Goal: Information Seeking & Learning: Learn about a topic

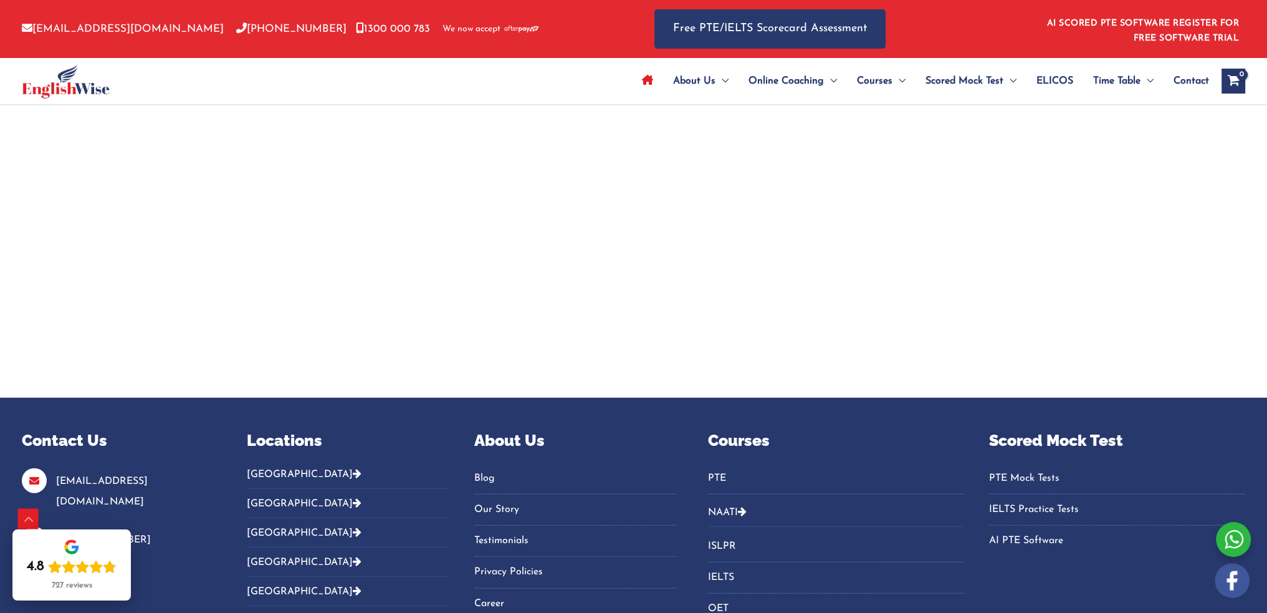
scroll to position [4122, 0]
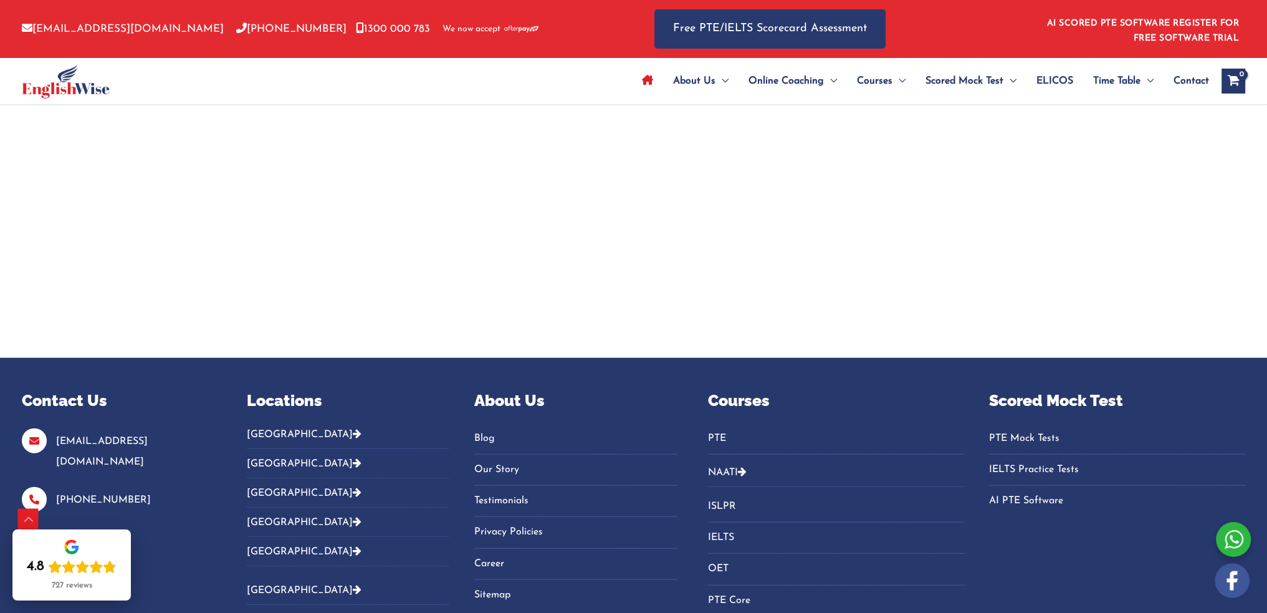
click at [275, 586] on link "[GEOGRAPHIC_DATA]" at bounding box center [304, 590] width 115 height 10
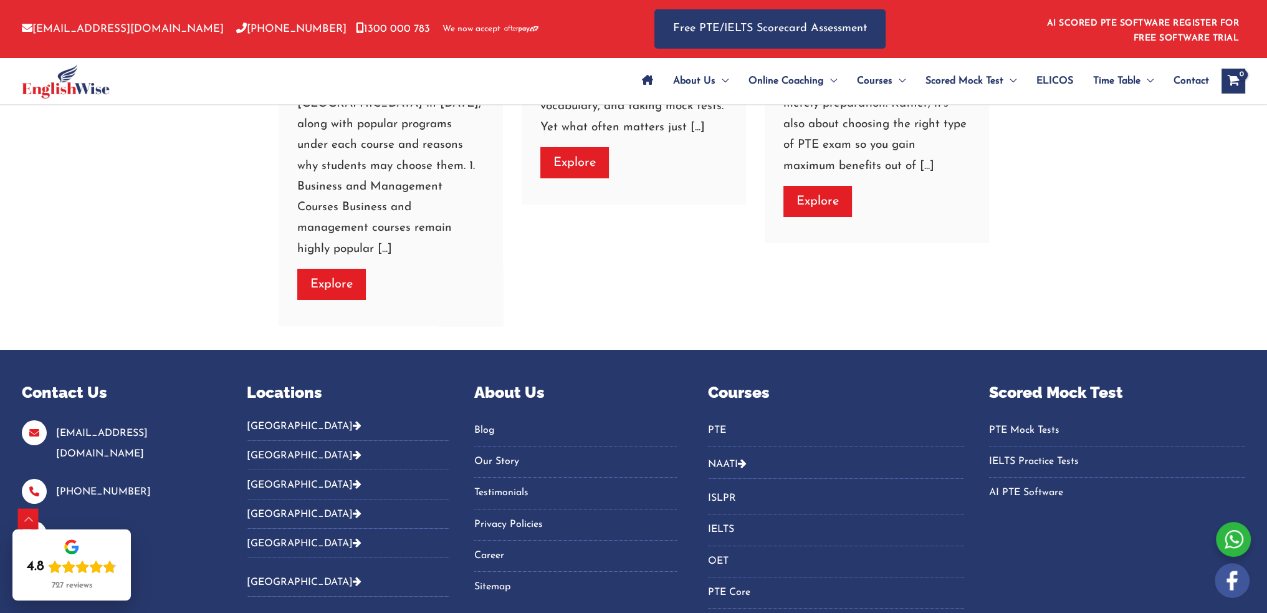
scroll to position [6206, 0]
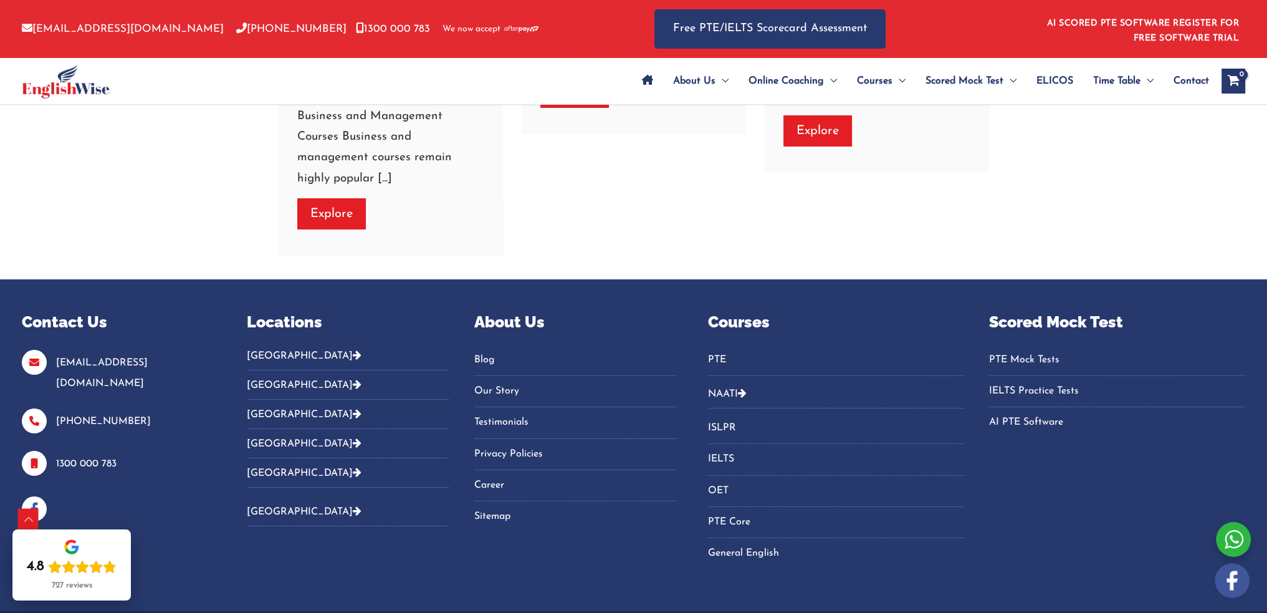
click at [268, 370] on button "[GEOGRAPHIC_DATA]" at bounding box center [348, 384] width 203 height 29
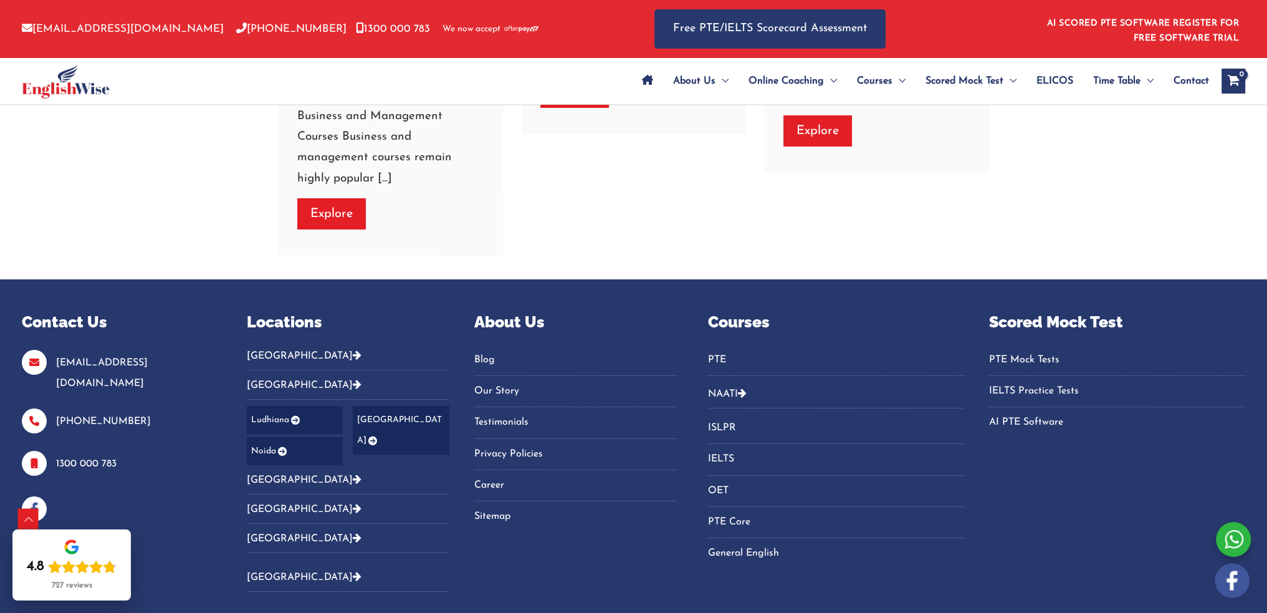
click at [279, 465] on button "[GEOGRAPHIC_DATA]" at bounding box center [348, 479] width 203 height 29
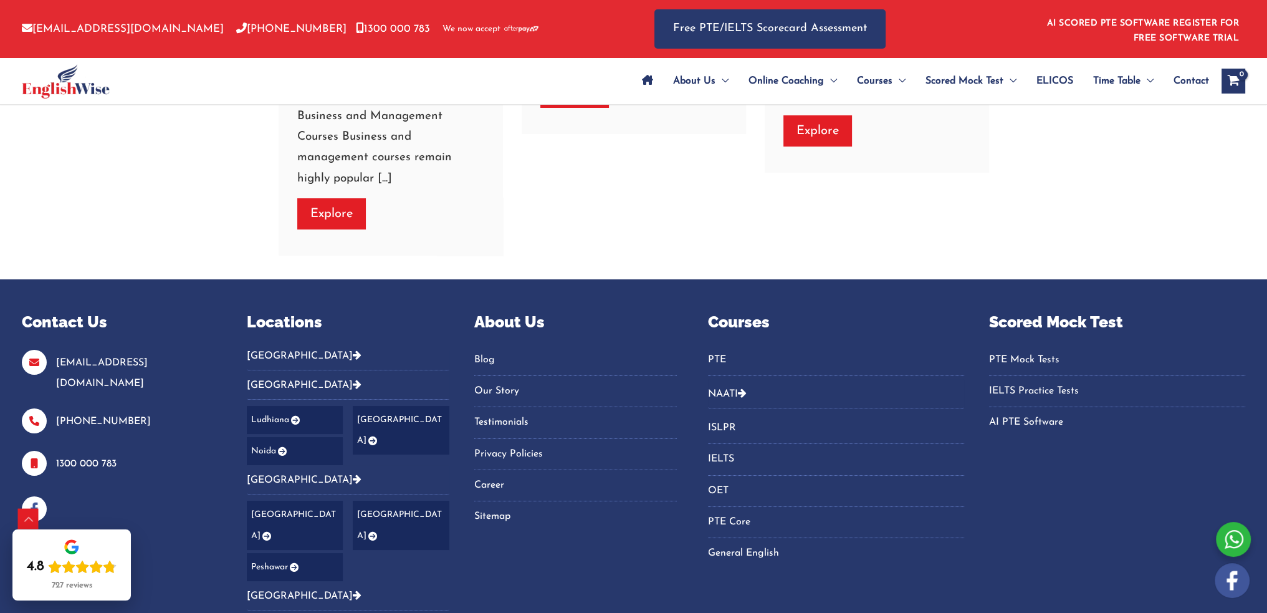
click at [288, 581] on button "[GEOGRAPHIC_DATA]" at bounding box center [348, 595] width 203 height 29
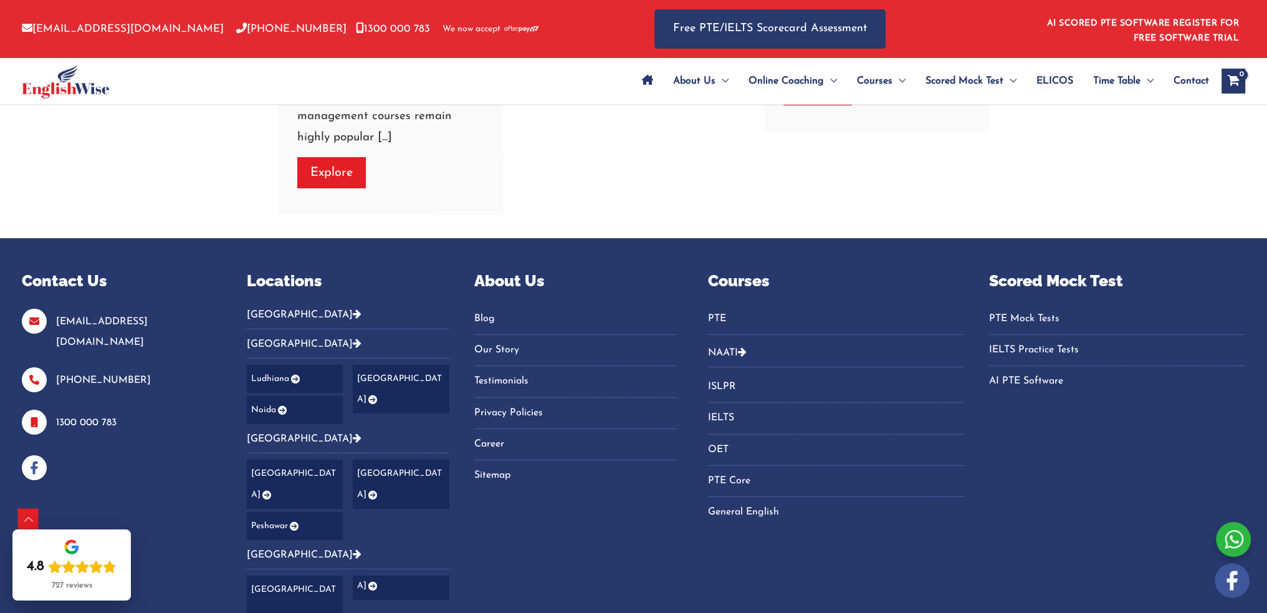
scroll to position [6268, 0]
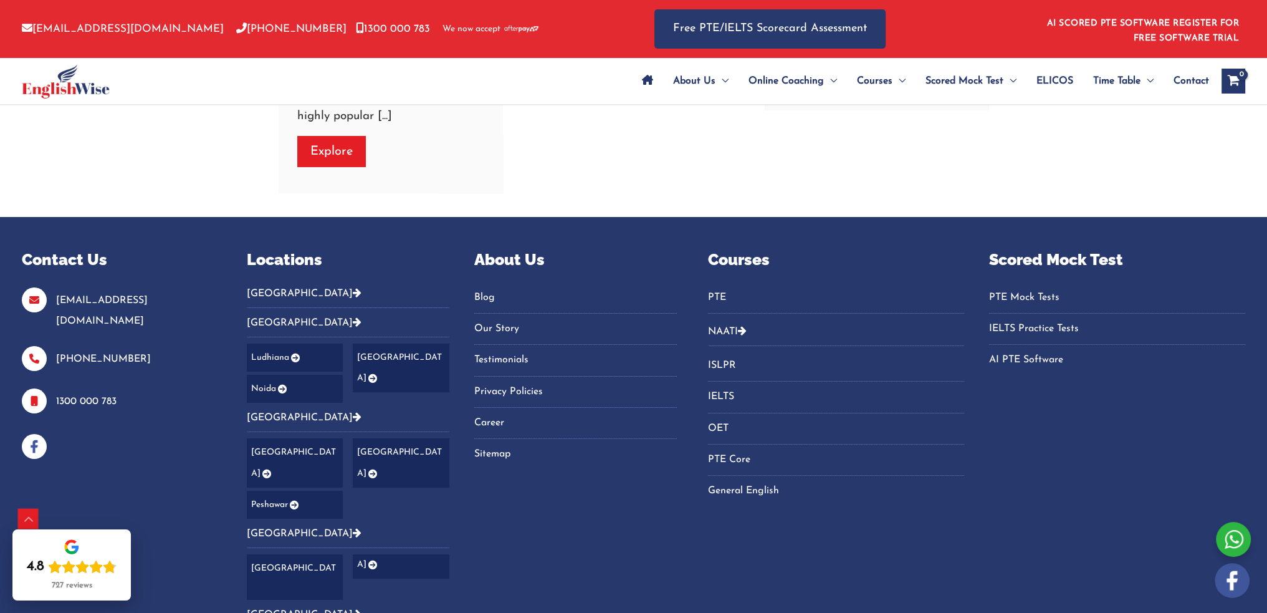
click at [265, 599] on button "[GEOGRAPHIC_DATA]" at bounding box center [348, 613] width 203 height 29
click at [267, 609] on link "[GEOGRAPHIC_DATA]" at bounding box center [304, 614] width 115 height 10
click at [353, 608] on icon "Footer Widget 2" at bounding box center [357, 613] width 9 height 10
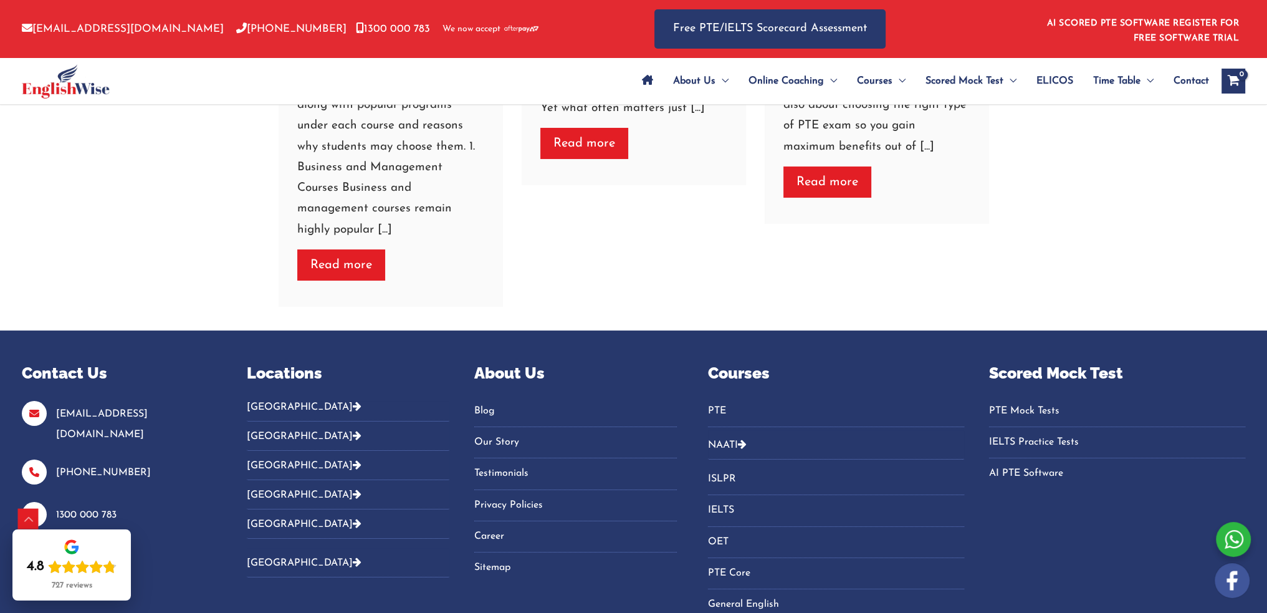
scroll to position [6431, 0]
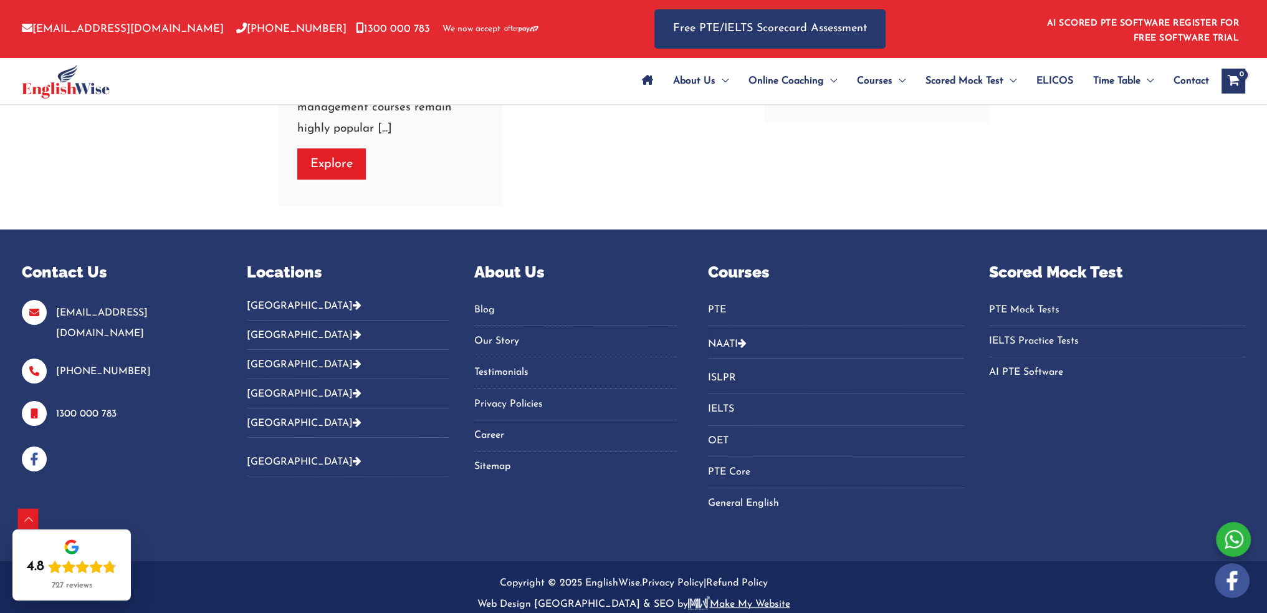
click at [258, 457] on link "[GEOGRAPHIC_DATA]" at bounding box center [304, 462] width 115 height 10
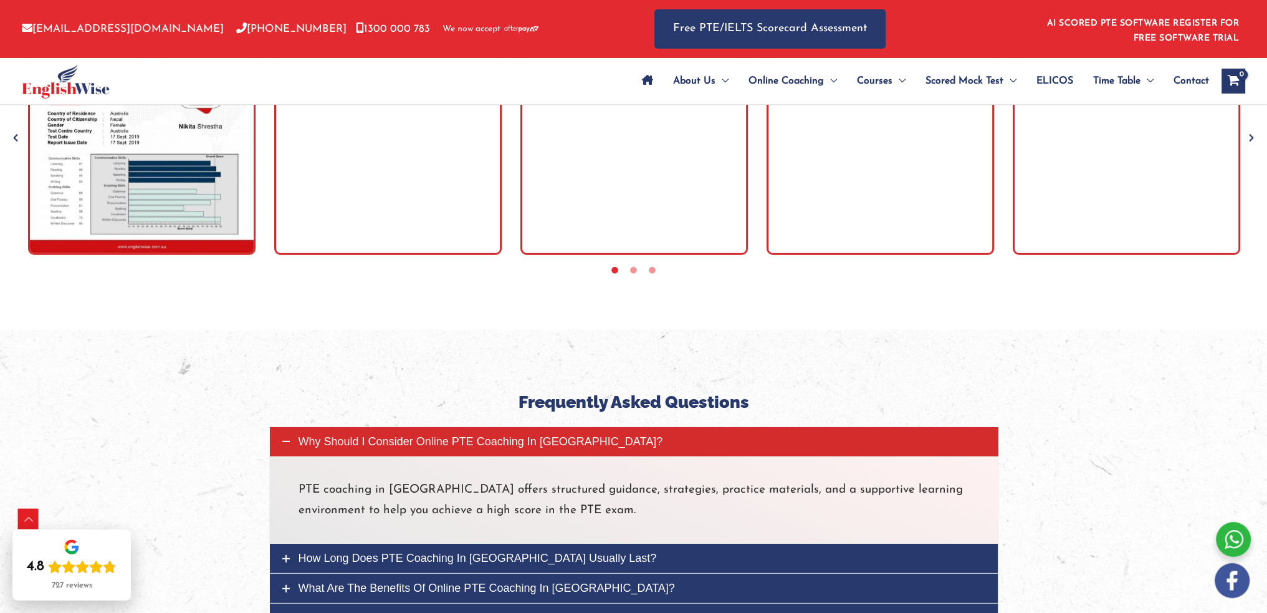
scroll to position [6206, 0]
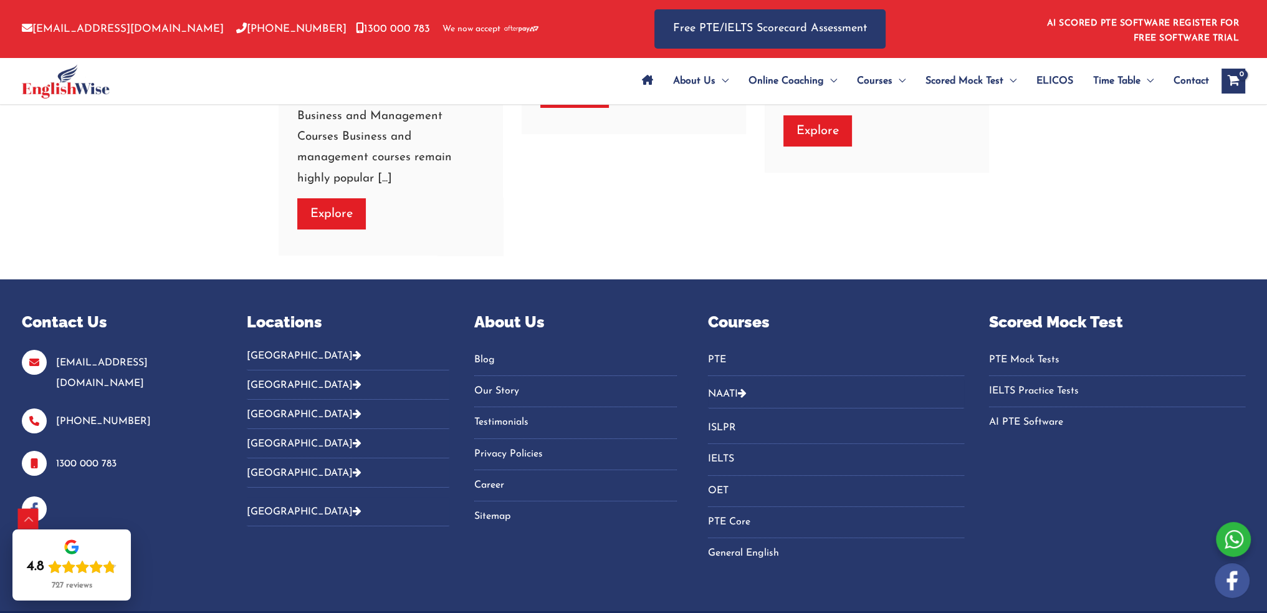
click at [280, 350] on button "[GEOGRAPHIC_DATA]" at bounding box center [348, 360] width 203 height 21
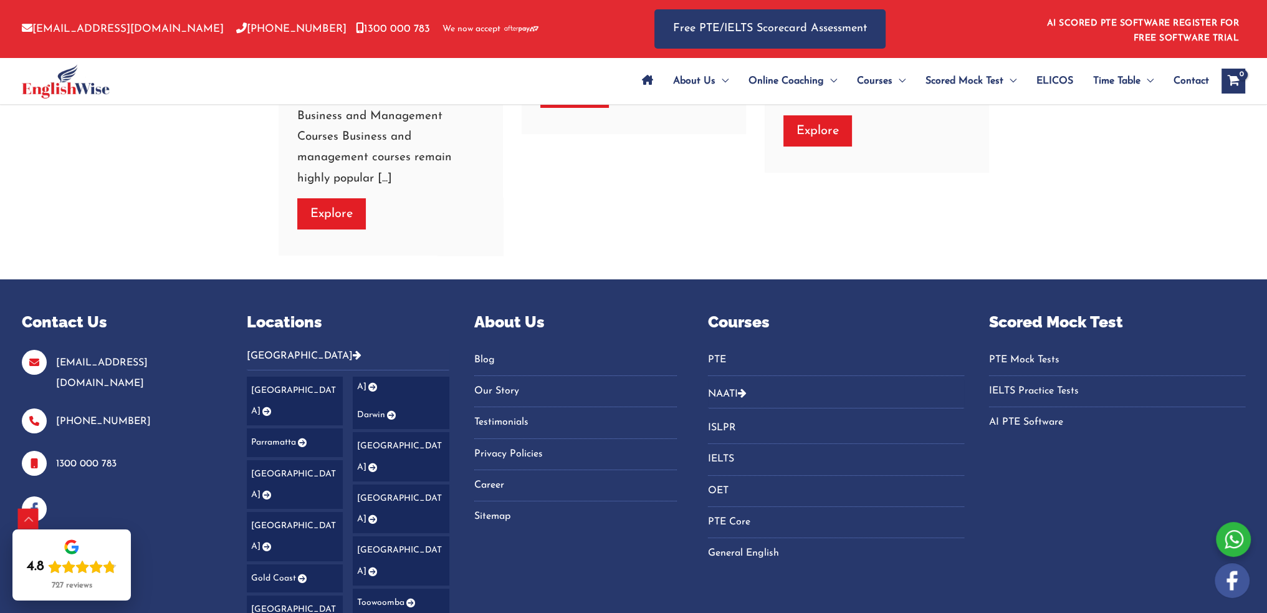
click at [271, 490] on icon "Footer Widget 2" at bounding box center [265, 494] width 11 height 9
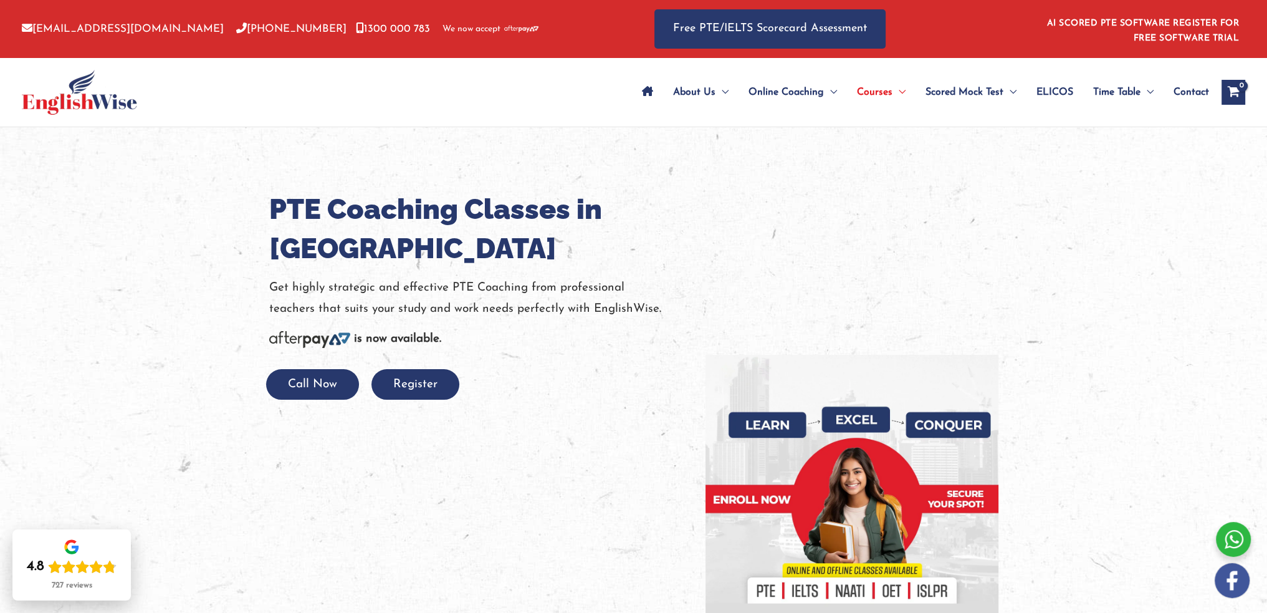
scroll to position [5908, 0]
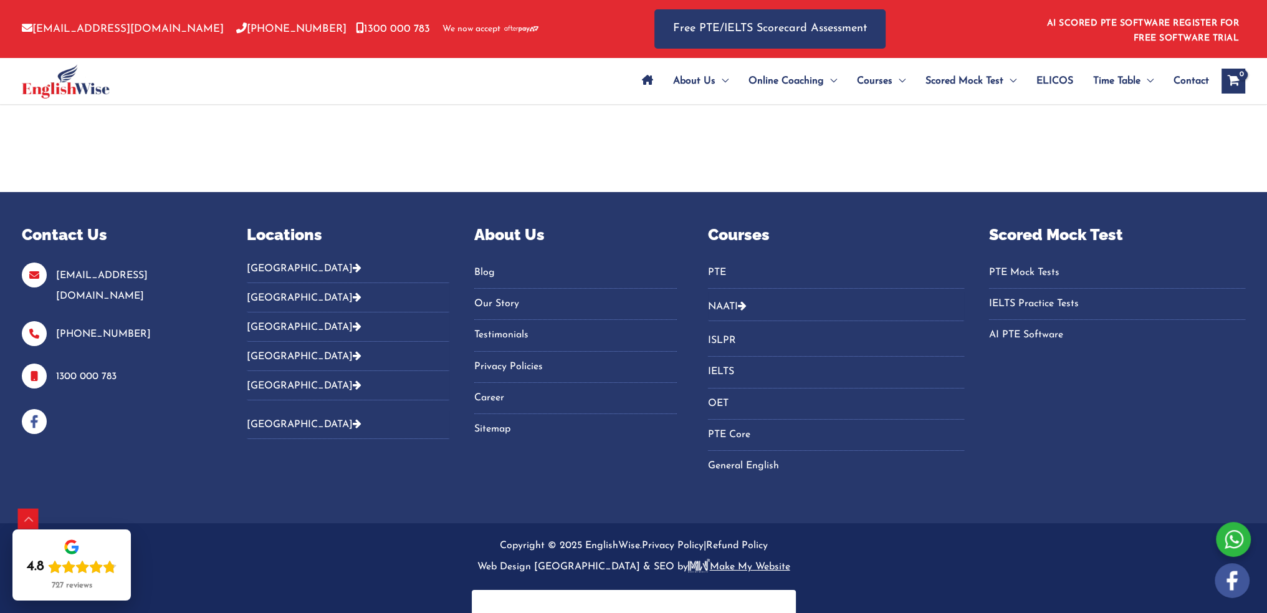
click at [353, 262] on icon "Footer Widget 2" at bounding box center [357, 267] width 9 height 10
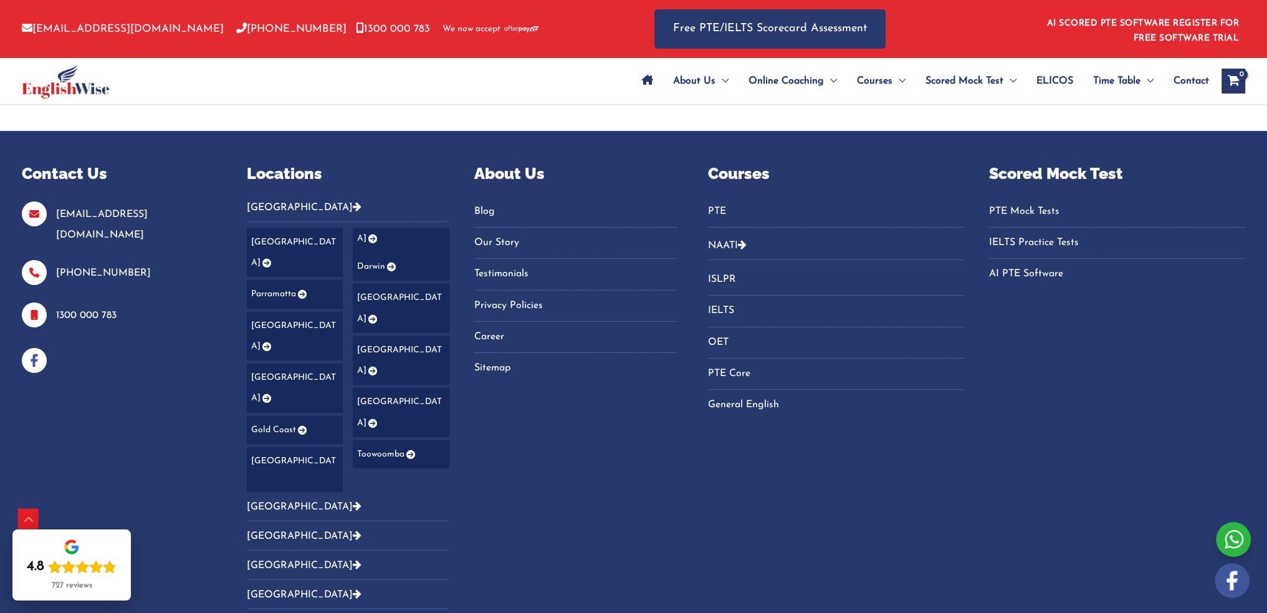
scroll to position [5970, 0]
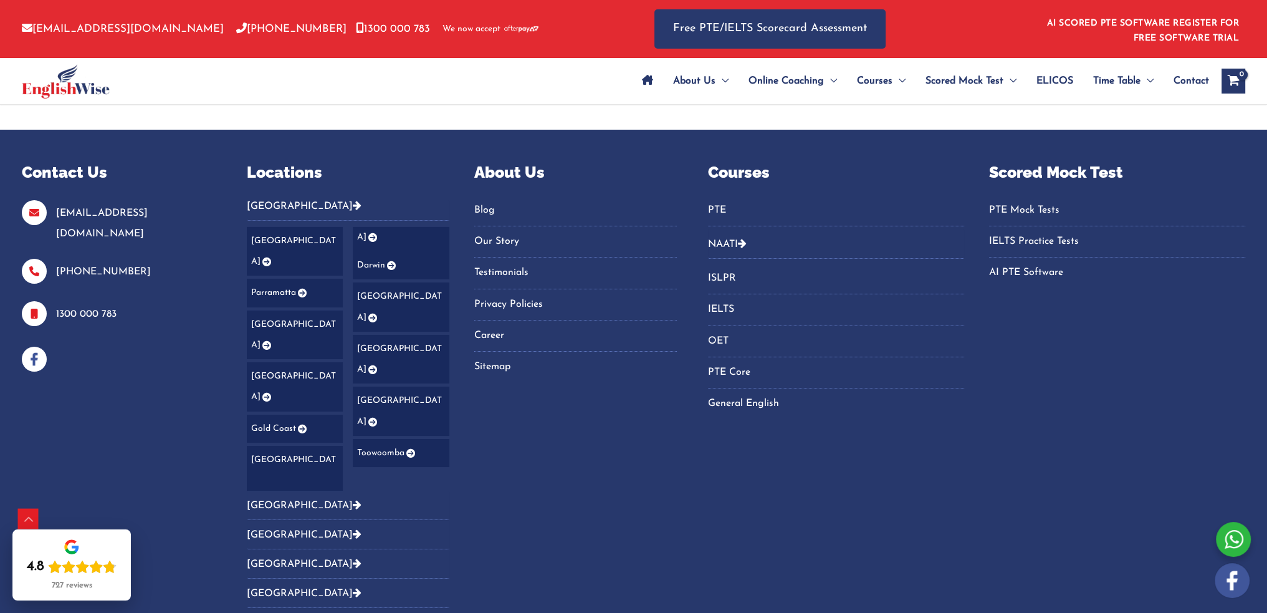
click at [265, 588] on link "Dubai" at bounding box center [304, 593] width 115 height 10
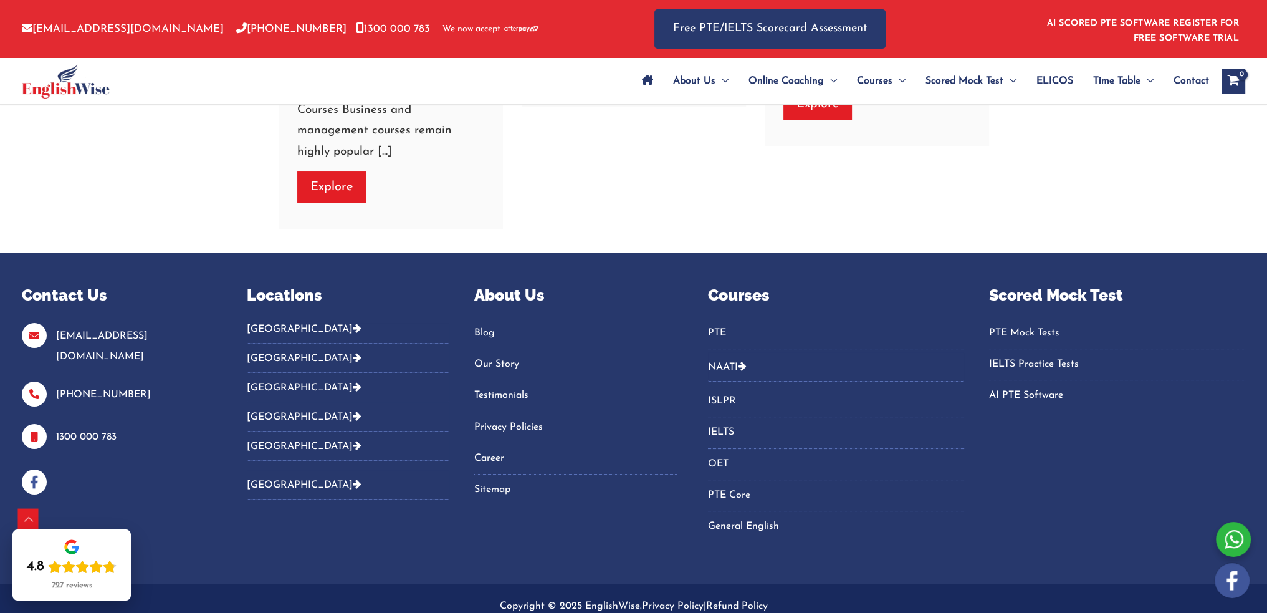
scroll to position [6431, 0]
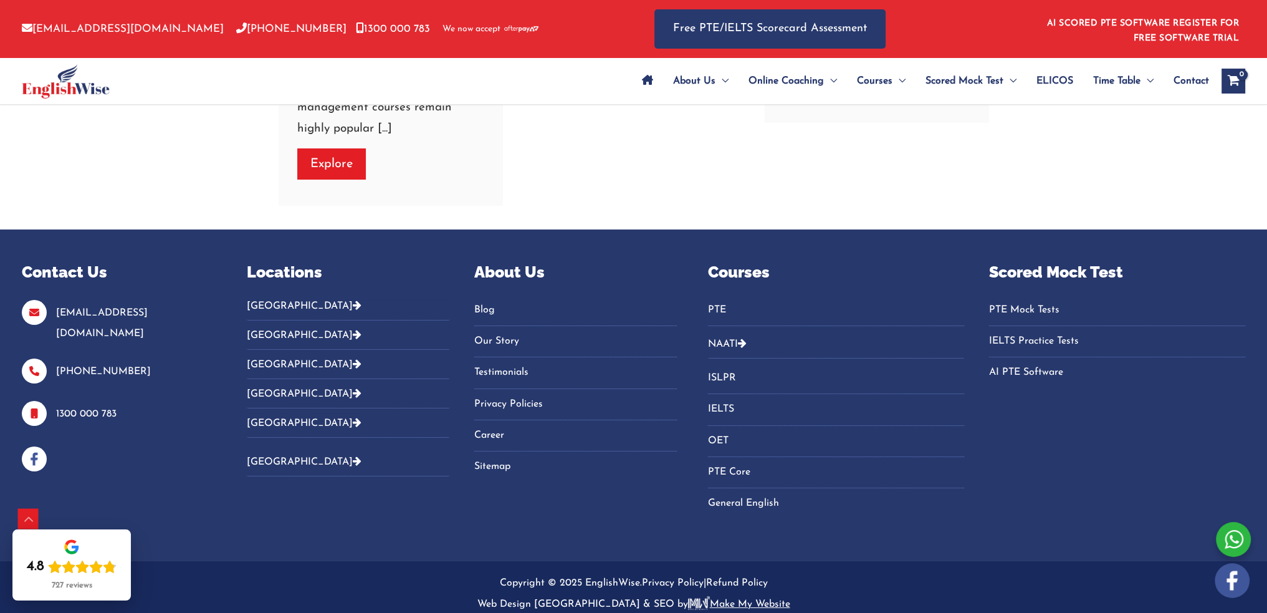
click at [267, 457] on link "Vietnam" at bounding box center [304, 462] width 115 height 10
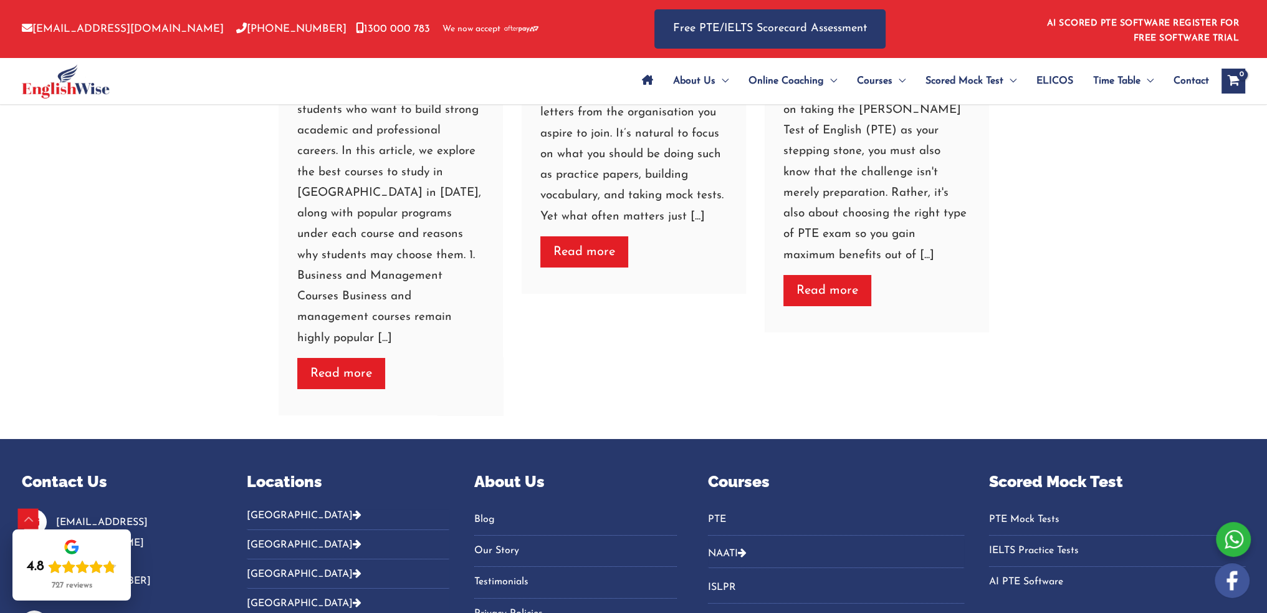
scroll to position [6206, 0]
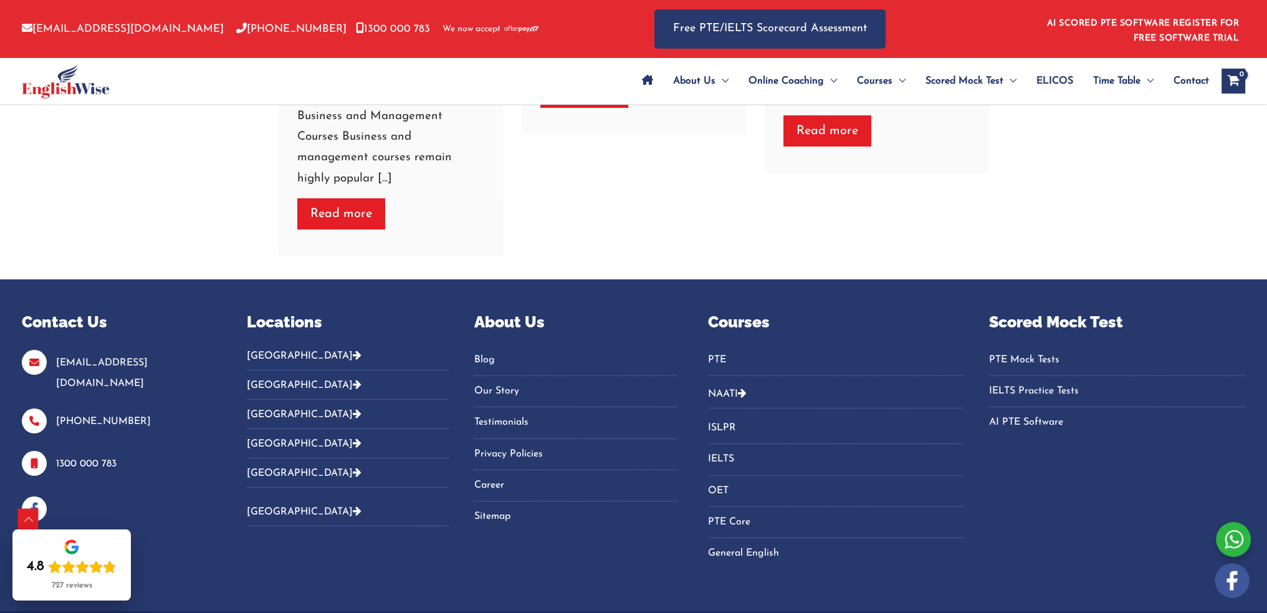
drag, startPoint x: 1269, startPoint y: 19, endPoint x: 1248, endPoint y: 570, distance: 551.2
click at [264, 429] on button "[GEOGRAPHIC_DATA]" at bounding box center [348, 443] width 203 height 29
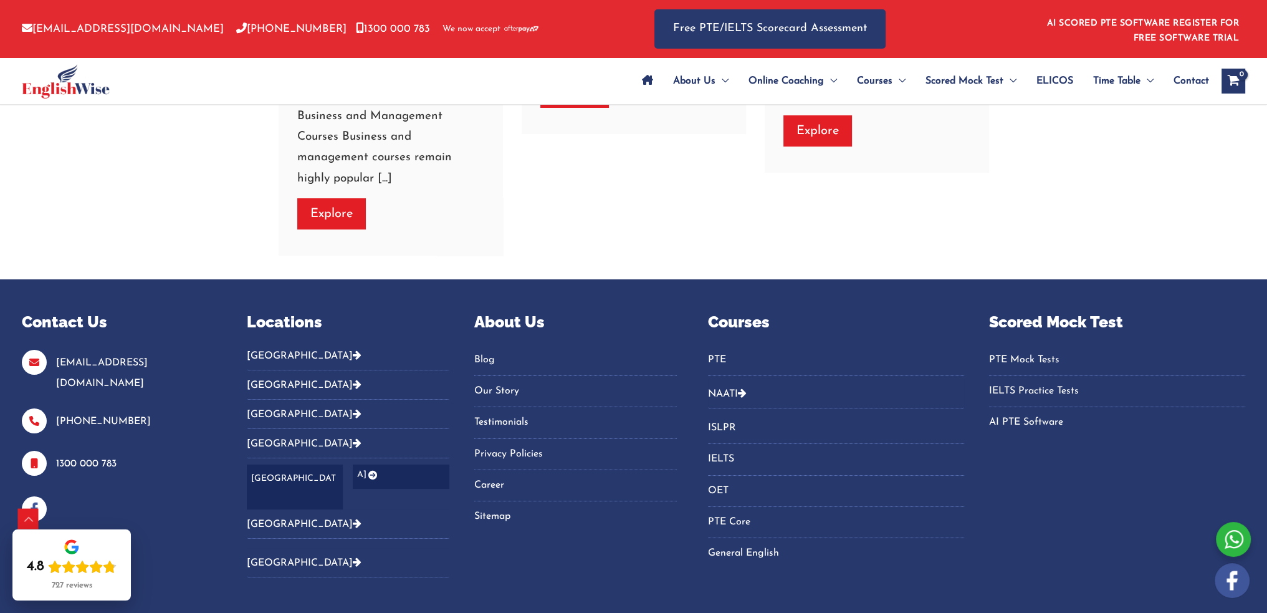
click at [282, 464] on link "[GEOGRAPHIC_DATA]" at bounding box center [348, 486] width 203 height 45
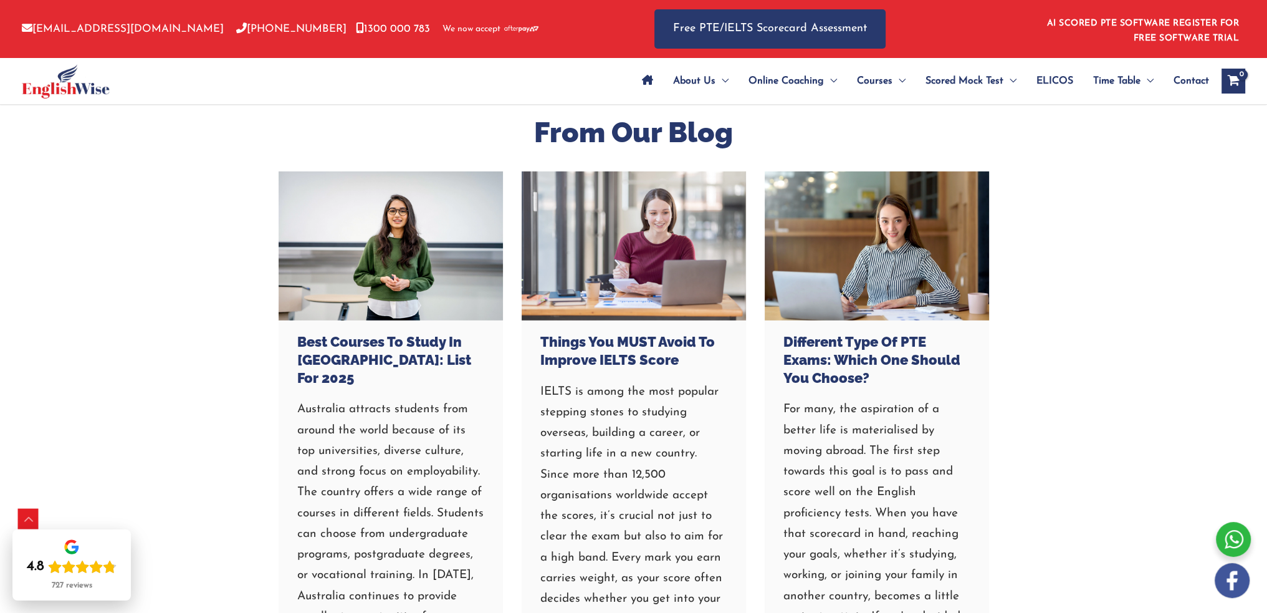
scroll to position [6039, 0]
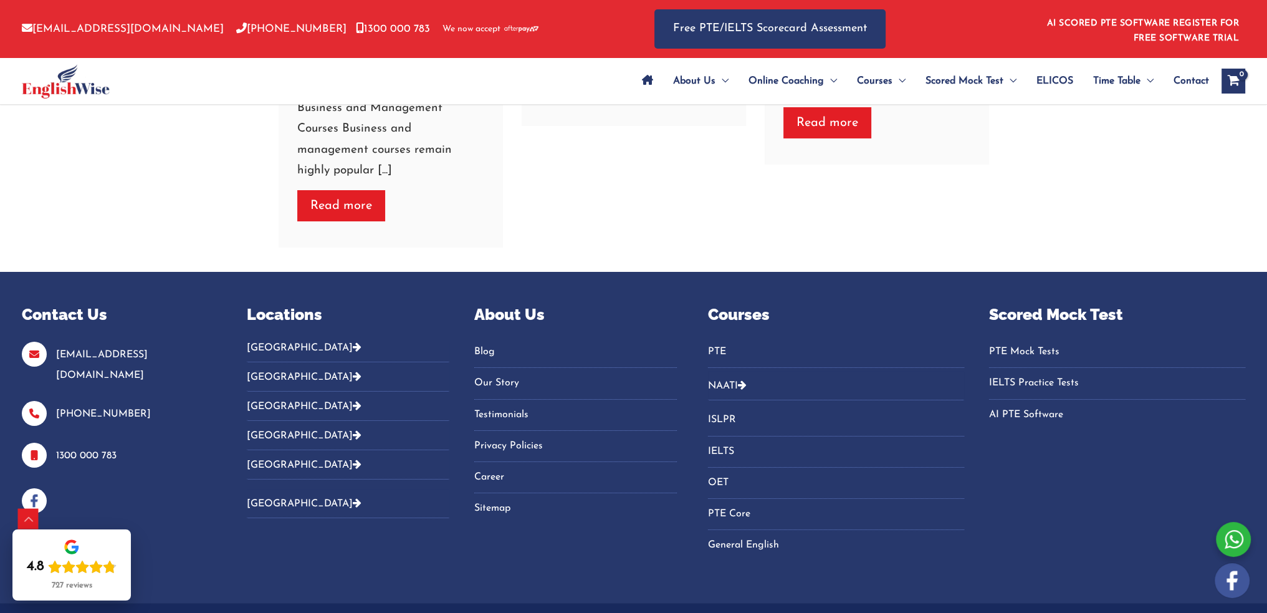
click at [284, 391] on button "[GEOGRAPHIC_DATA]" at bounding box center [348, 405] width 203 height 29
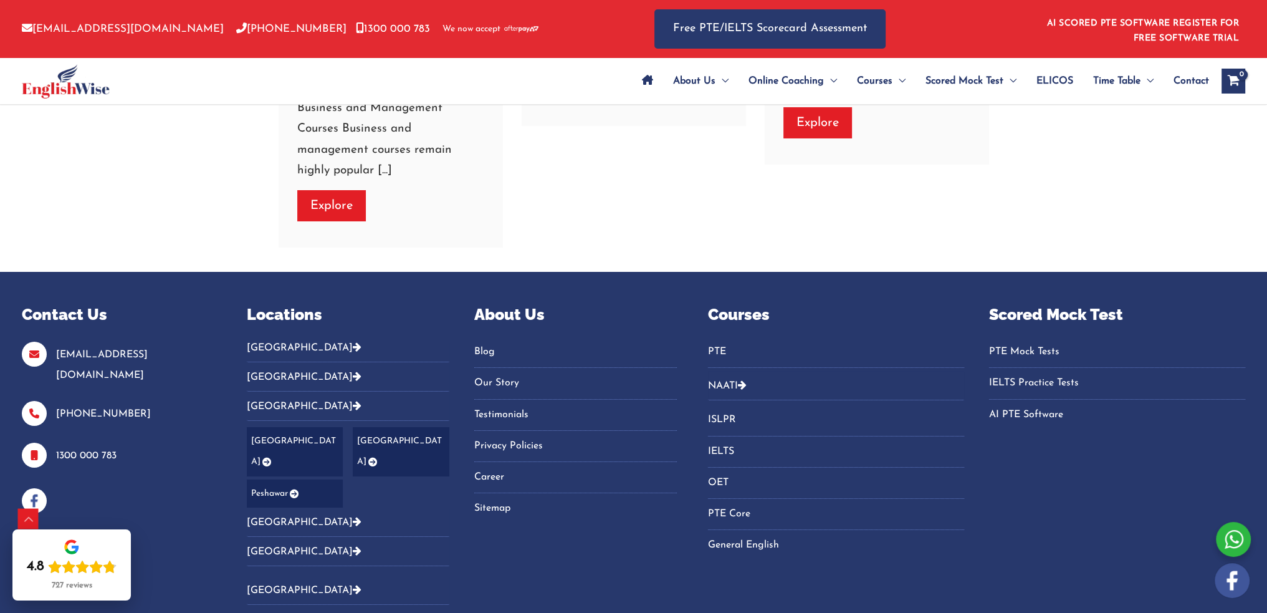
click at [270, 427] on link "Karachi" at bounding box center [295, 451] width 97 height 49
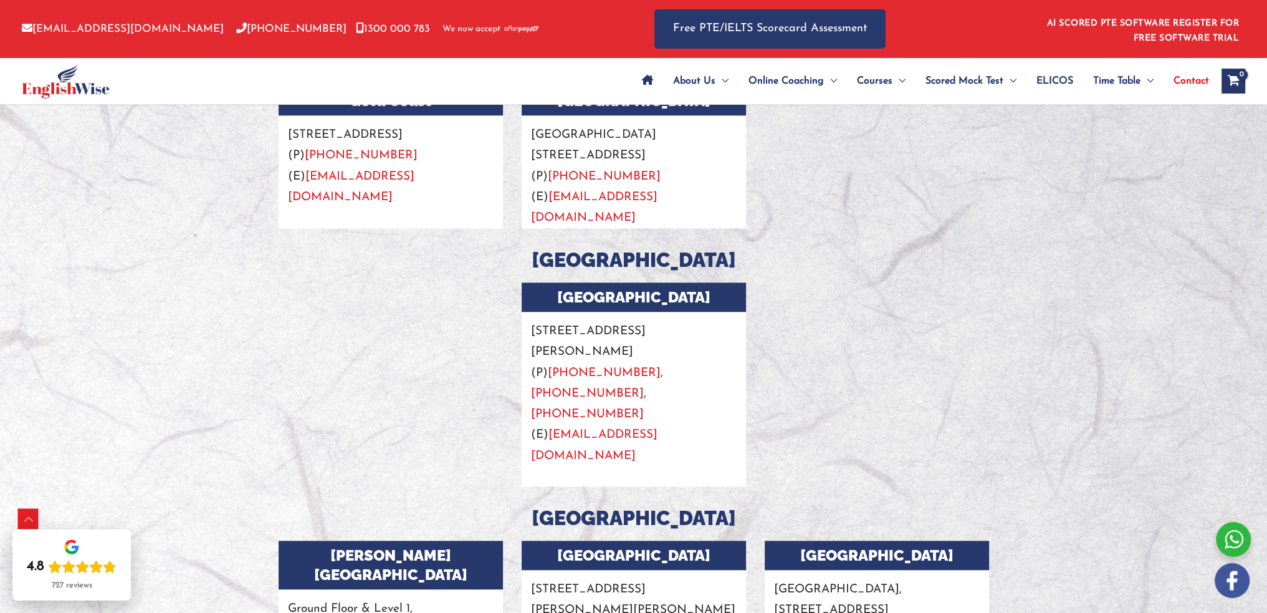
scroll to position [1745, 0]
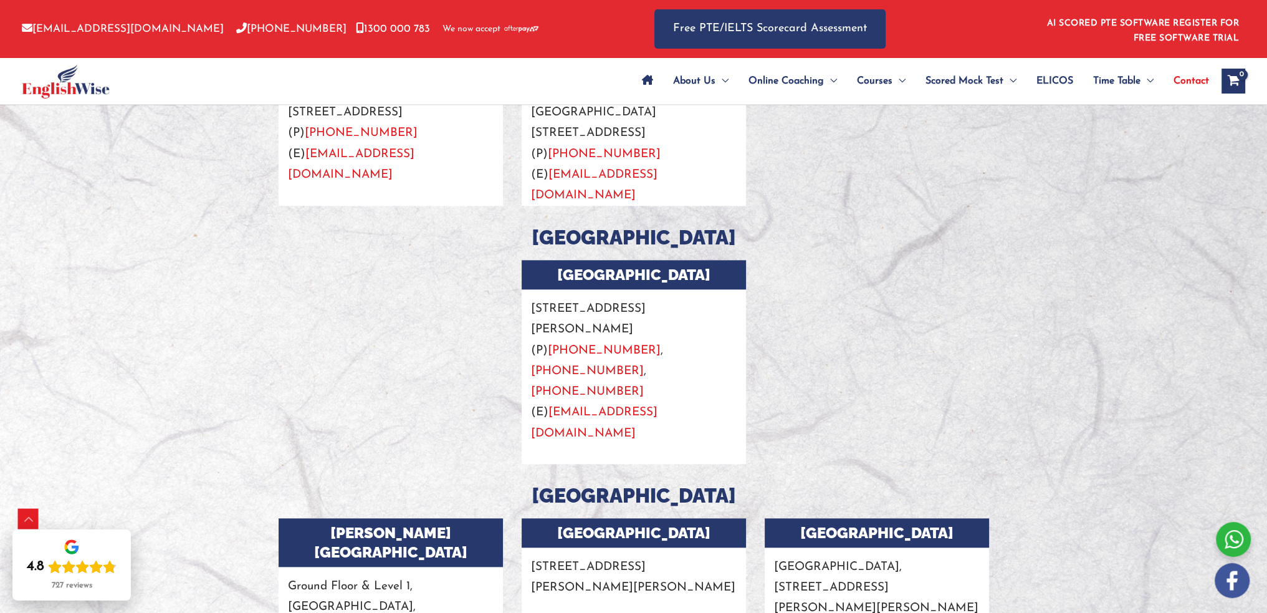
drag, startPoint x: 619, startPoint y: 314, endPoint x: 526, endPoint y: 270, distance: 102.8
click at [526, 289] on p "[STREET_ADDRESS][PERSON_NAME][PERSON_NAME][PERSON_NAME] (P) [PHONE_NUMBER] , [P…" at bounding box center [634, 366] width 224 height 155
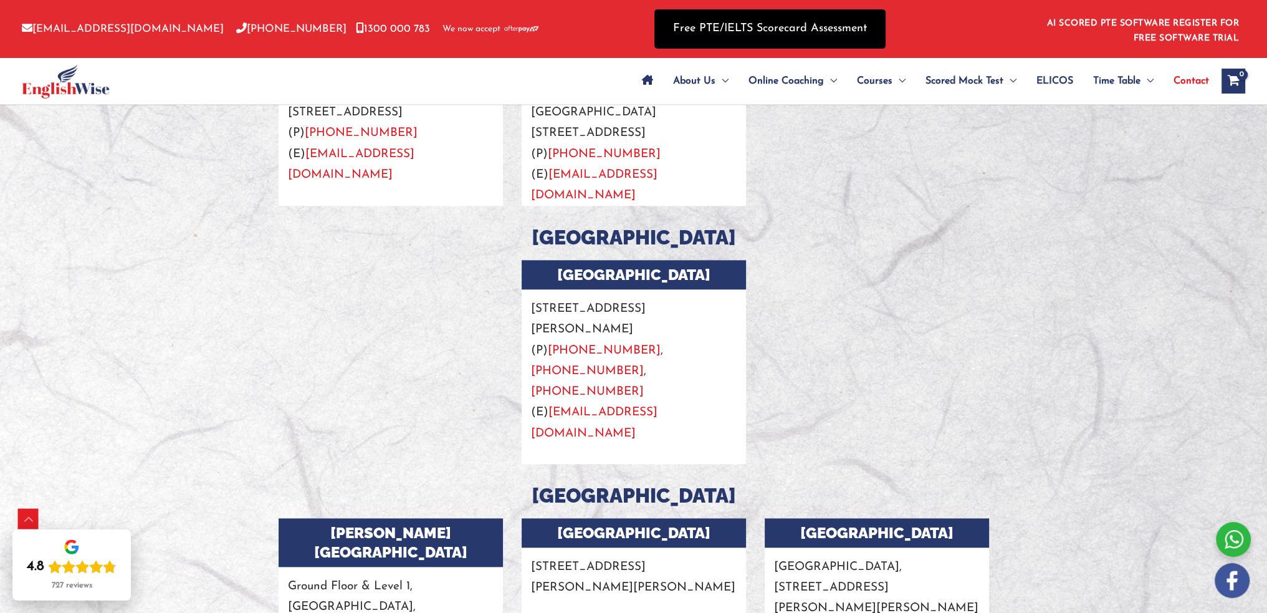
copy p "[STREET_ADDRESS][PERSON_NAME]"
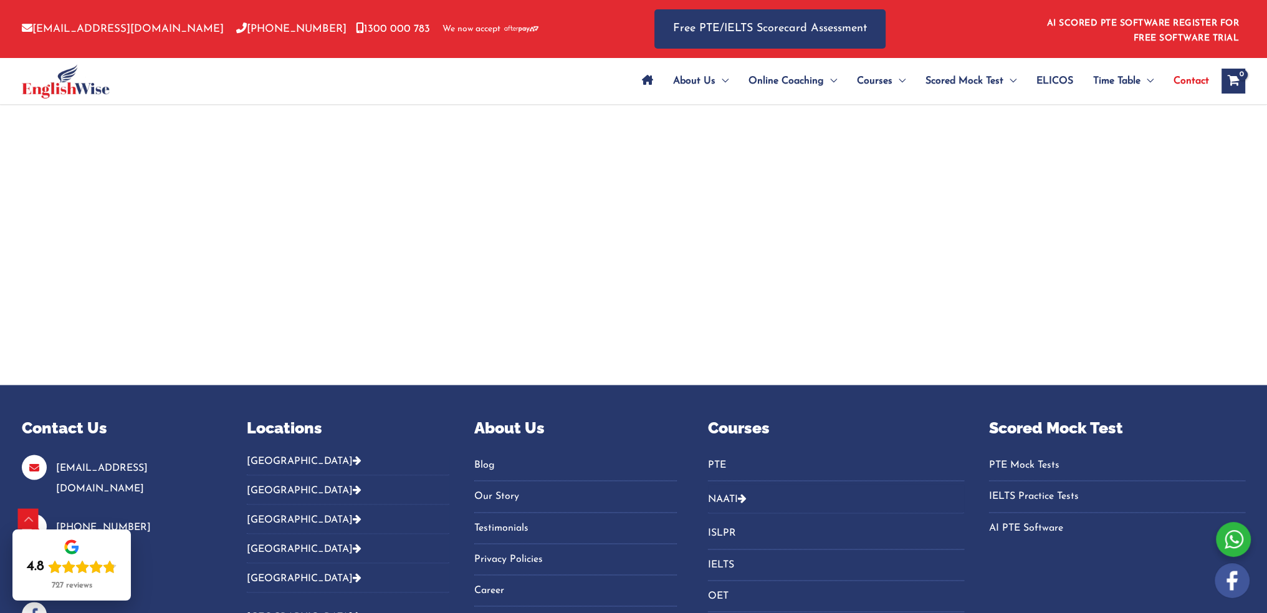
scroll to position [2866, 0]
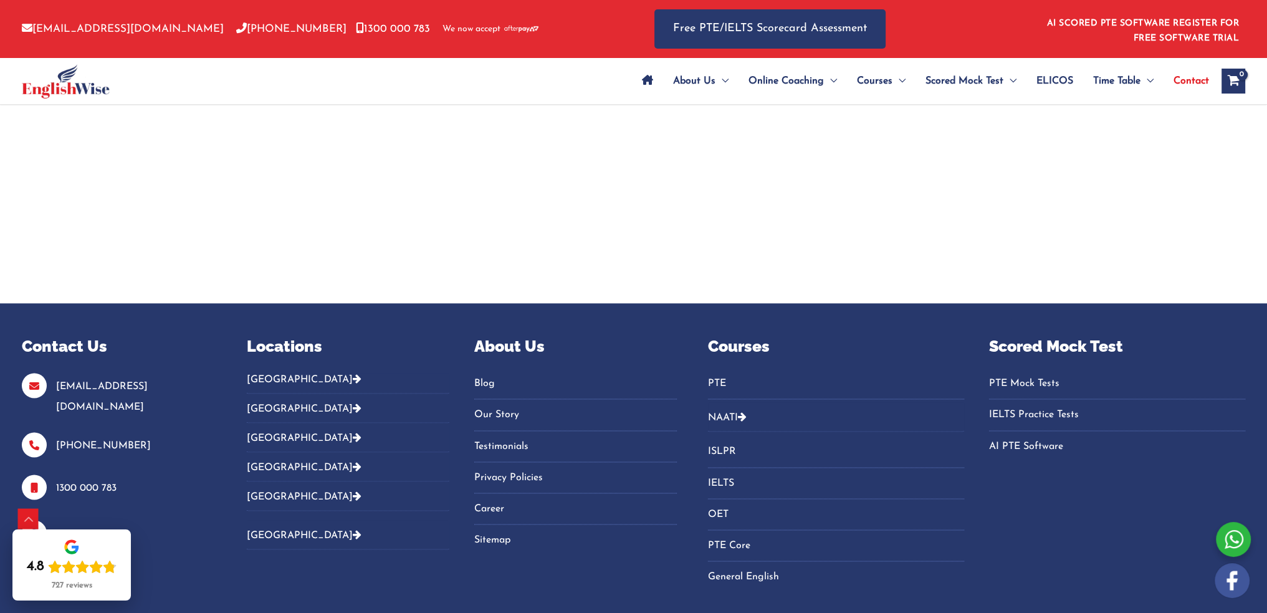
click at [261, 393] on button "[GEOGRAPHIC_DATA]" at bounding box center [348, 407] width 203 height 29
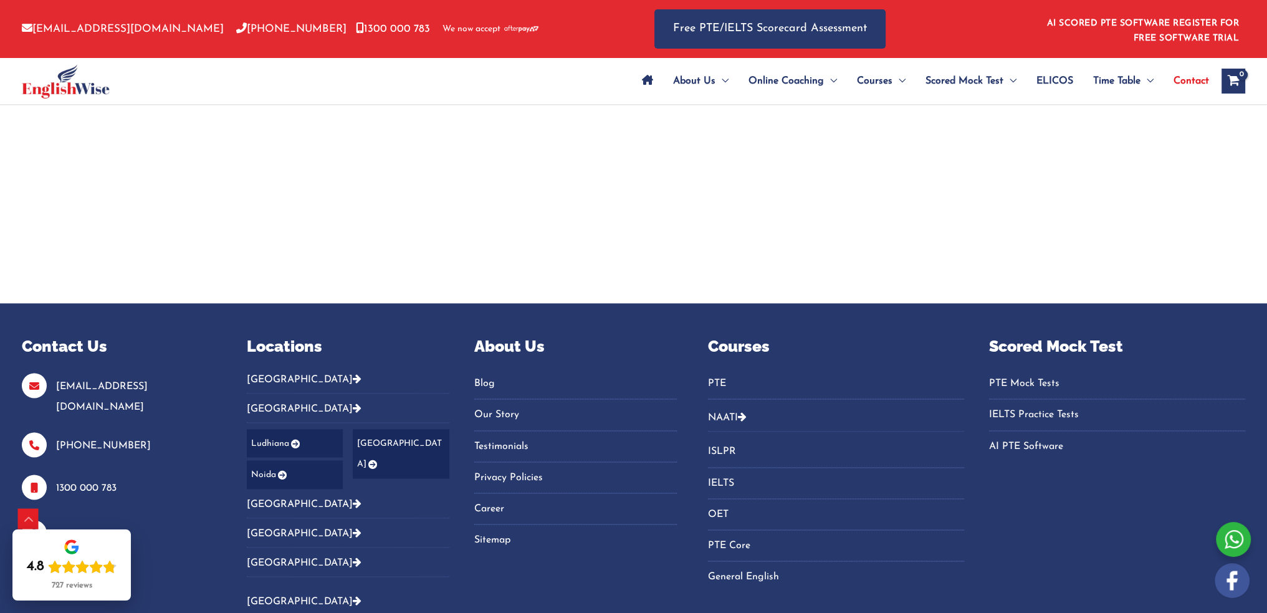
click at [275, 429] on link "Ludhiana" at bounding box center [295, 443] width 97 height 28
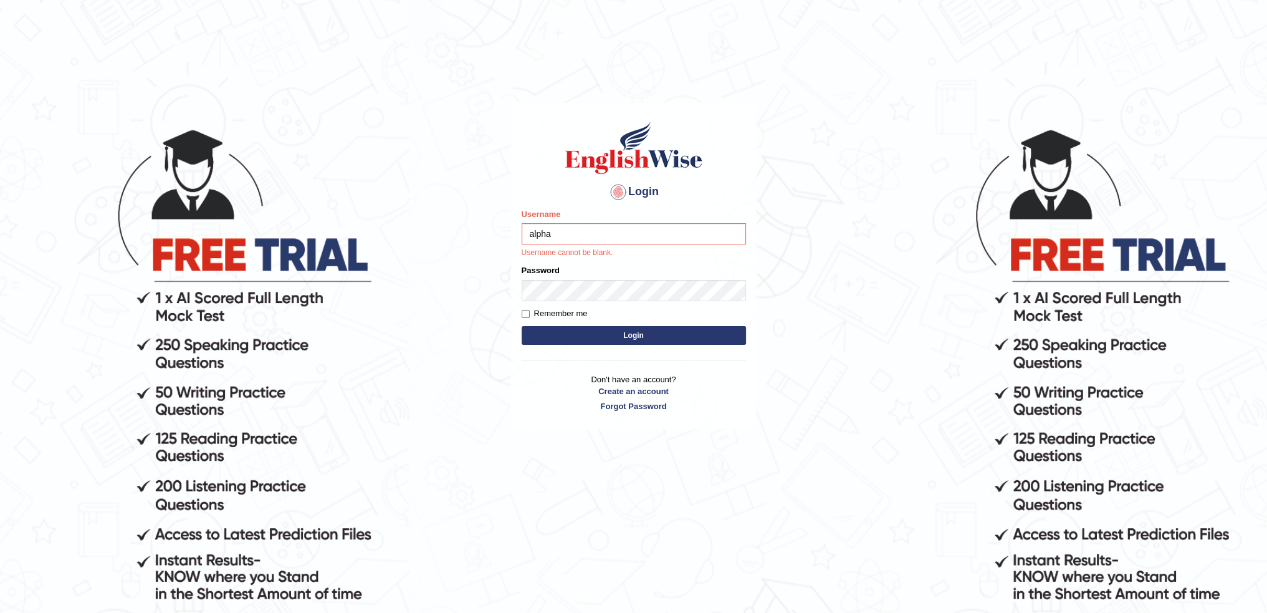
click at [572, 229] on input "alpha" at bounding box center [634, 233] width 224 height 21
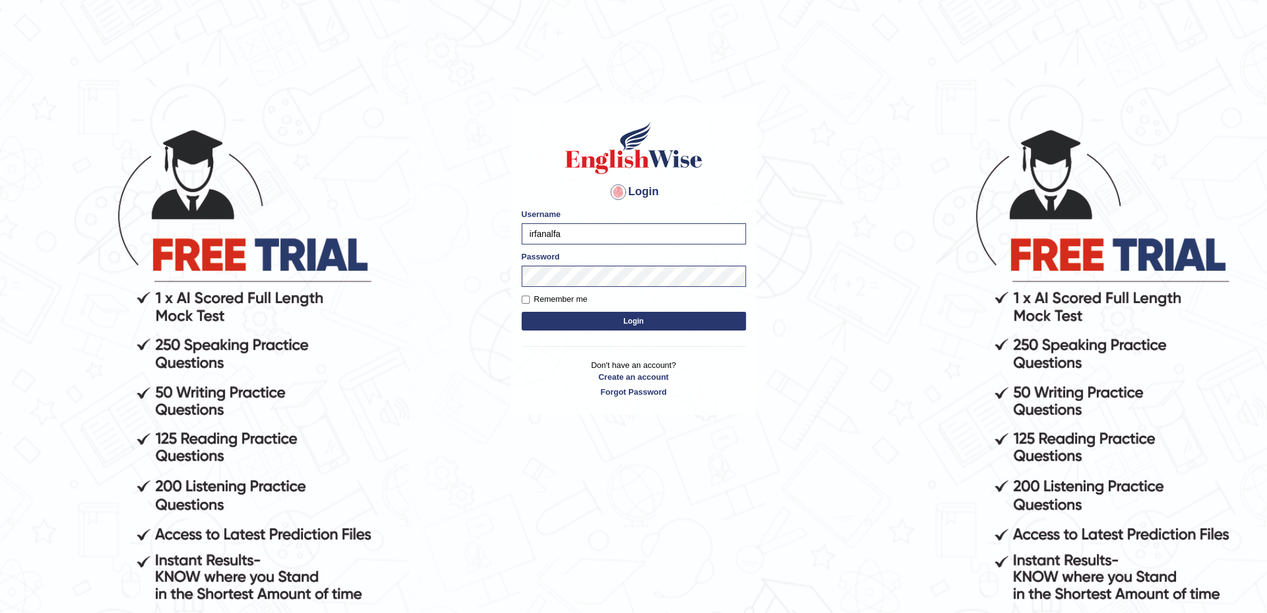
type input "irfanalfa"
click at [573, 318] on button "Login" at bounding box center [634, 321] width 224 height 19
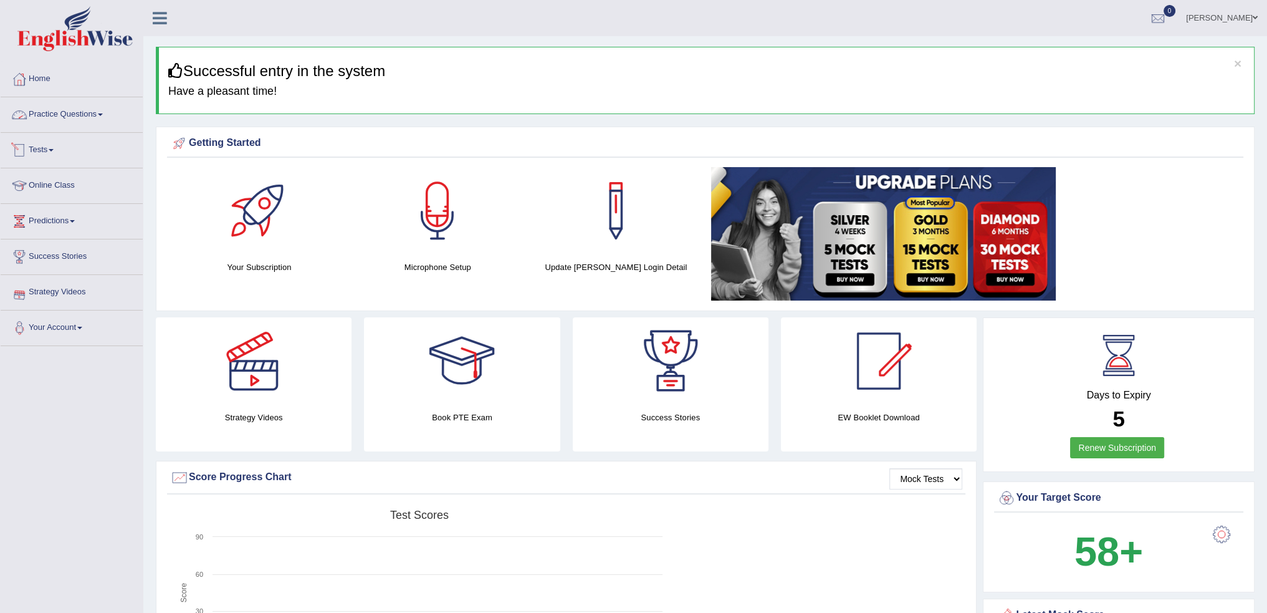
click at [80, 112] on link "Practice Questions" at bounding box center [72, 112] width 142 height 31
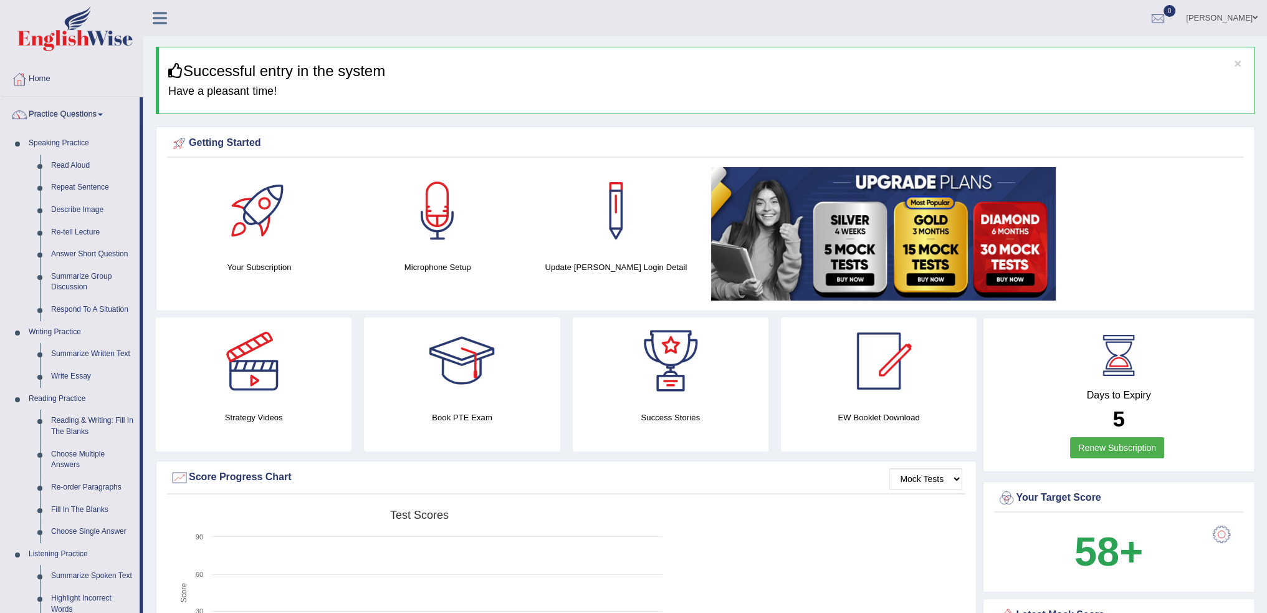
click at [85, 110] on link "Practice Questions" at bounding box center [70, 112] width 139 height 31
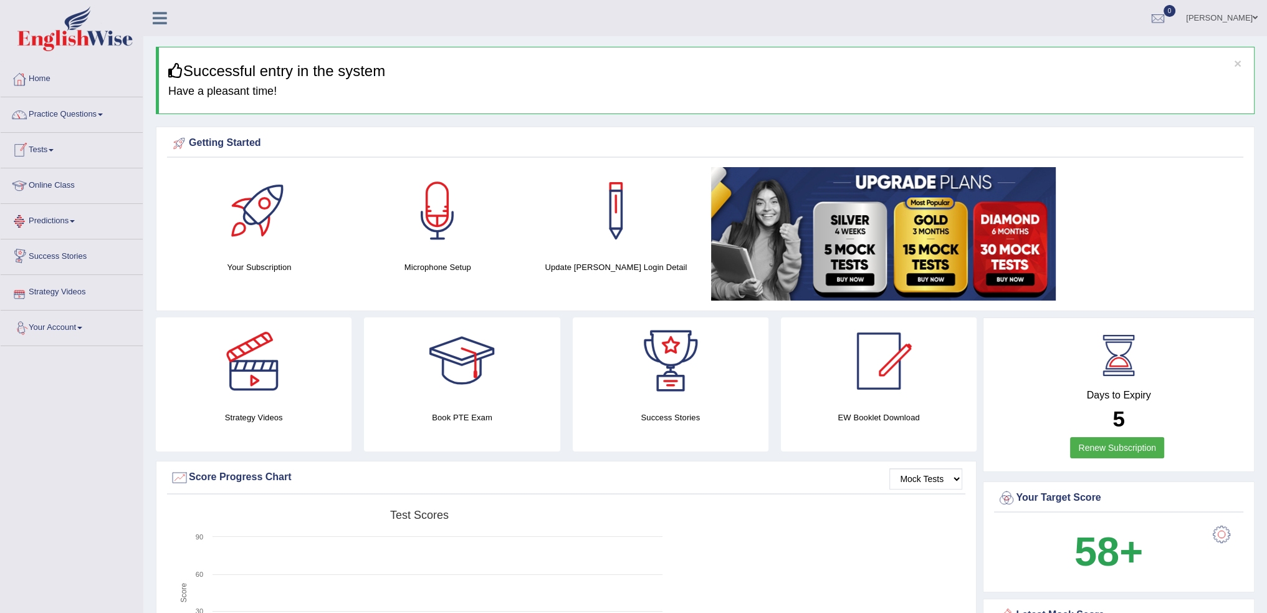
click at [63, 184] on link "Online Class" at bounding box center [72, 183] width 142 height 31
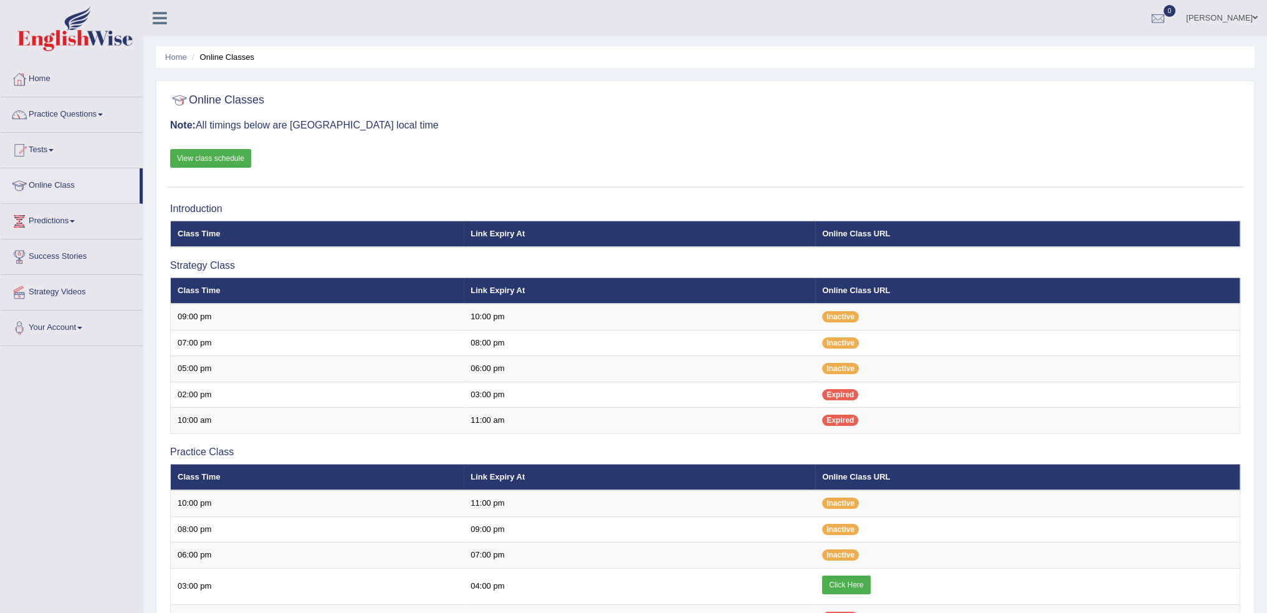
click at [214, 158] on link "View class schedule" at bounding box center [210, 158] width 81 height 19
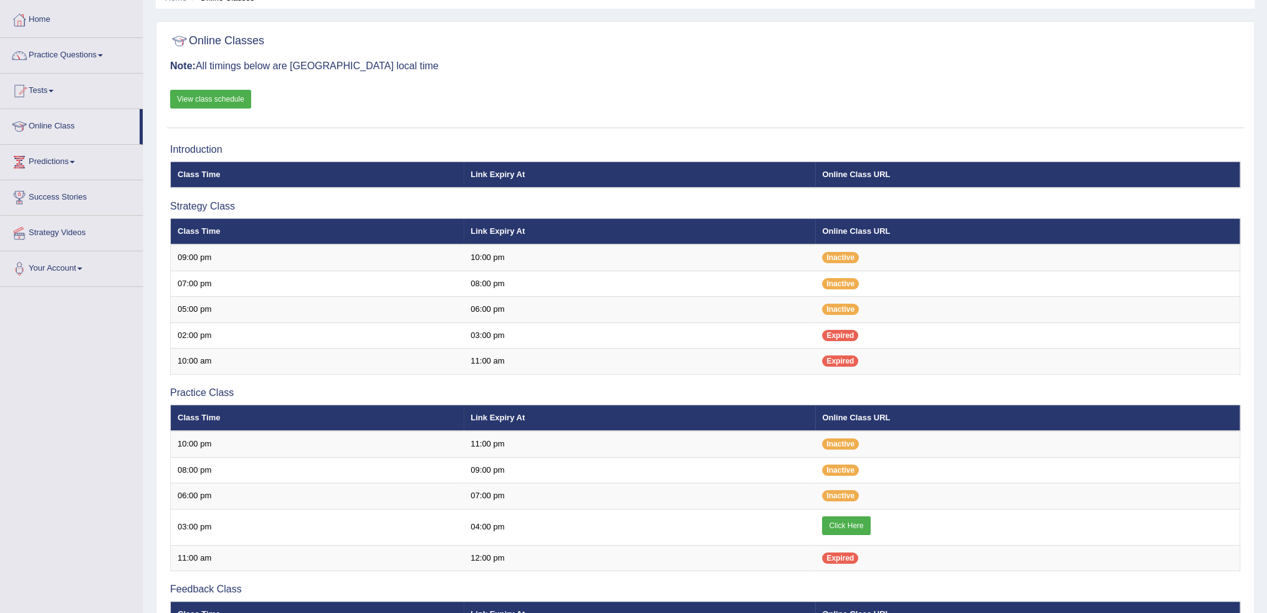
scroll to position [125, 0]
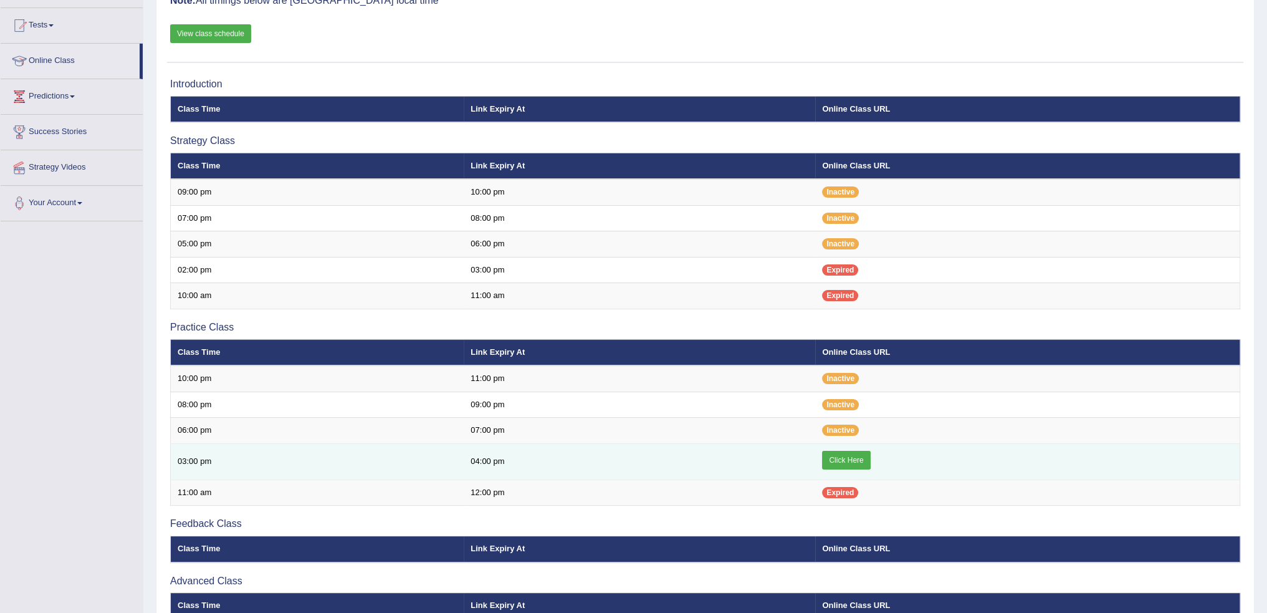
click at [846, 450] on link "Click Here" at bounding box center [846, 459] width 48 height 19
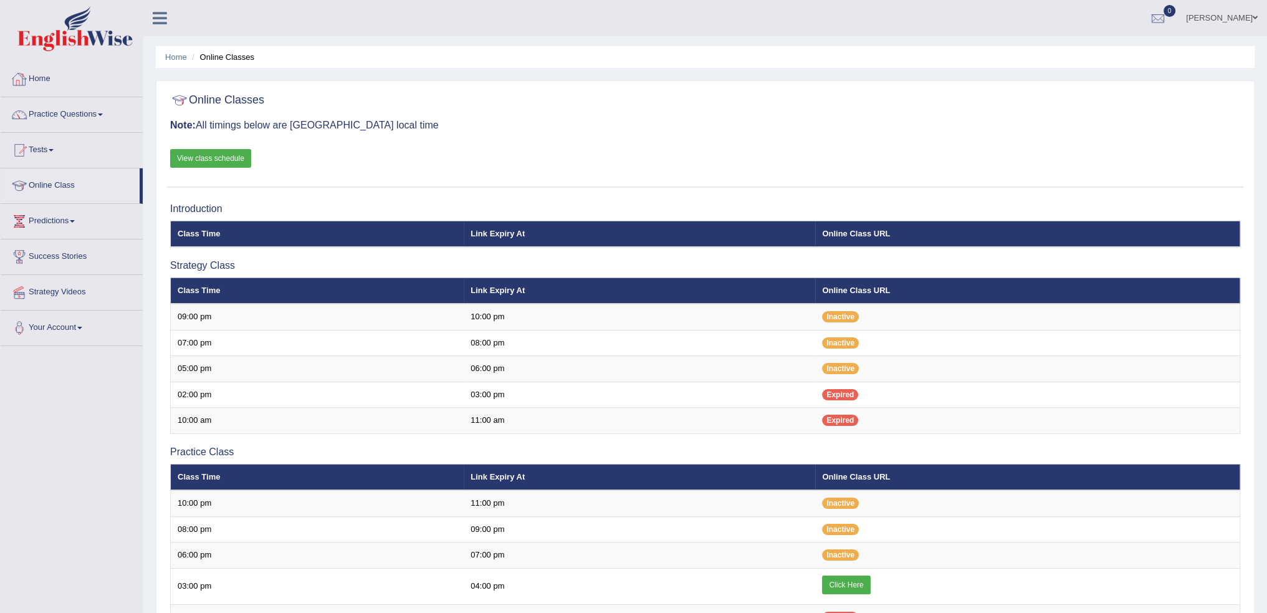
click at [39, 83] on link "Home" at bounding box center [72, 77] width 142 height 31
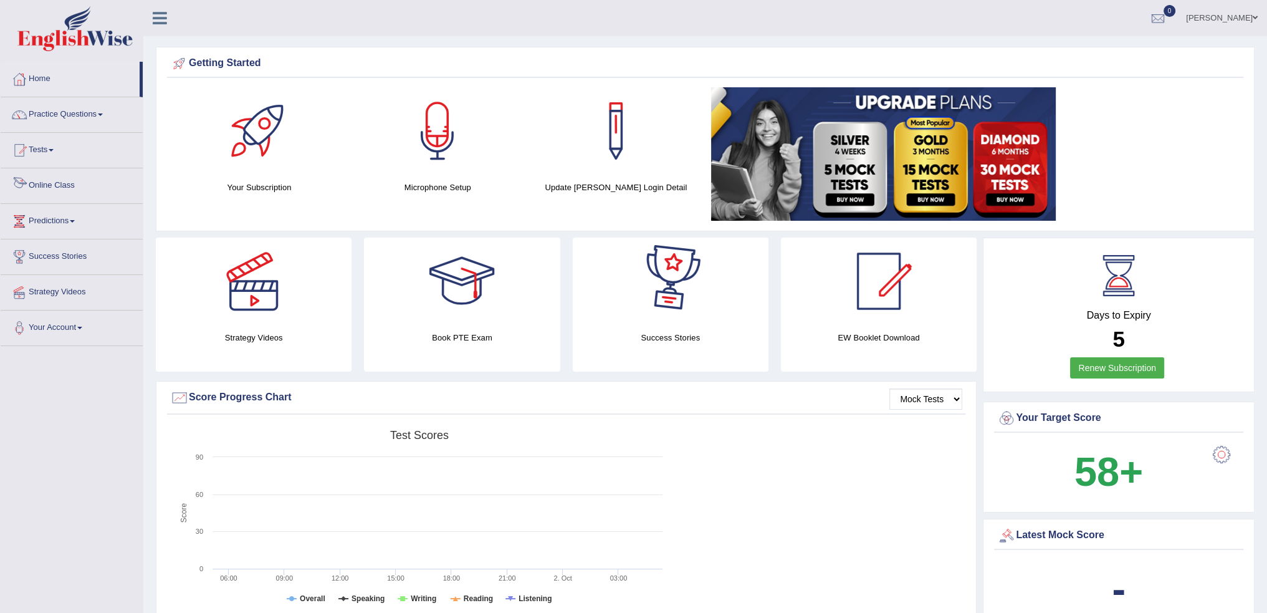
click at [90, 174] on link "Online Class" at bounding box center [72, 183] width 142 height 31
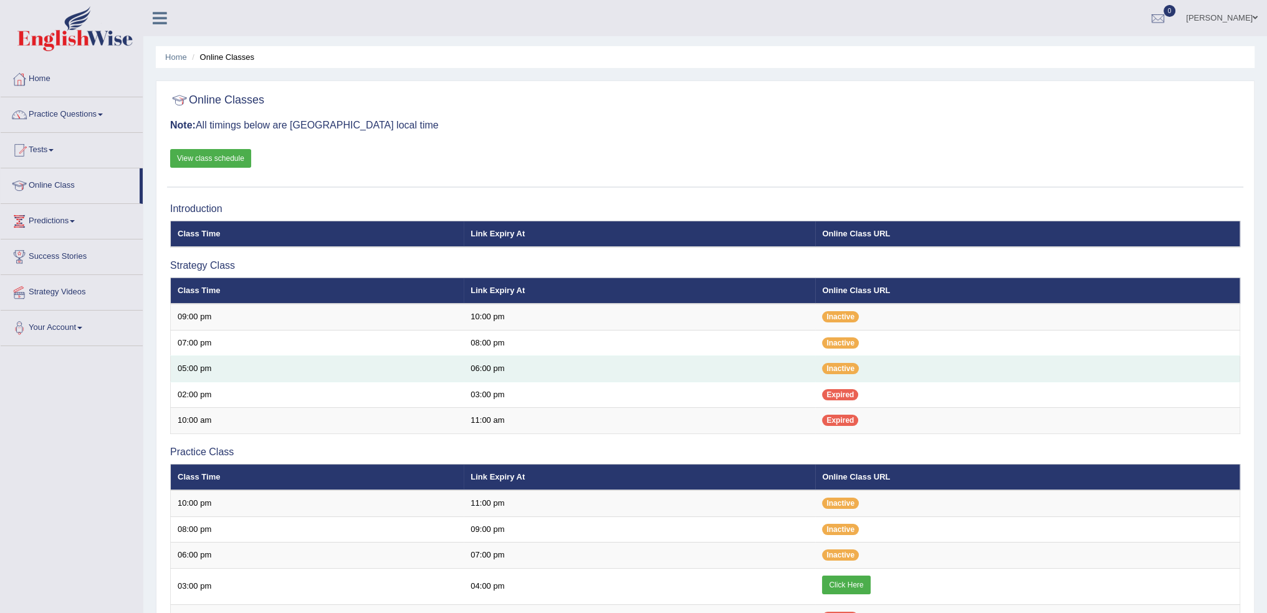
scroll to position [62, 0]
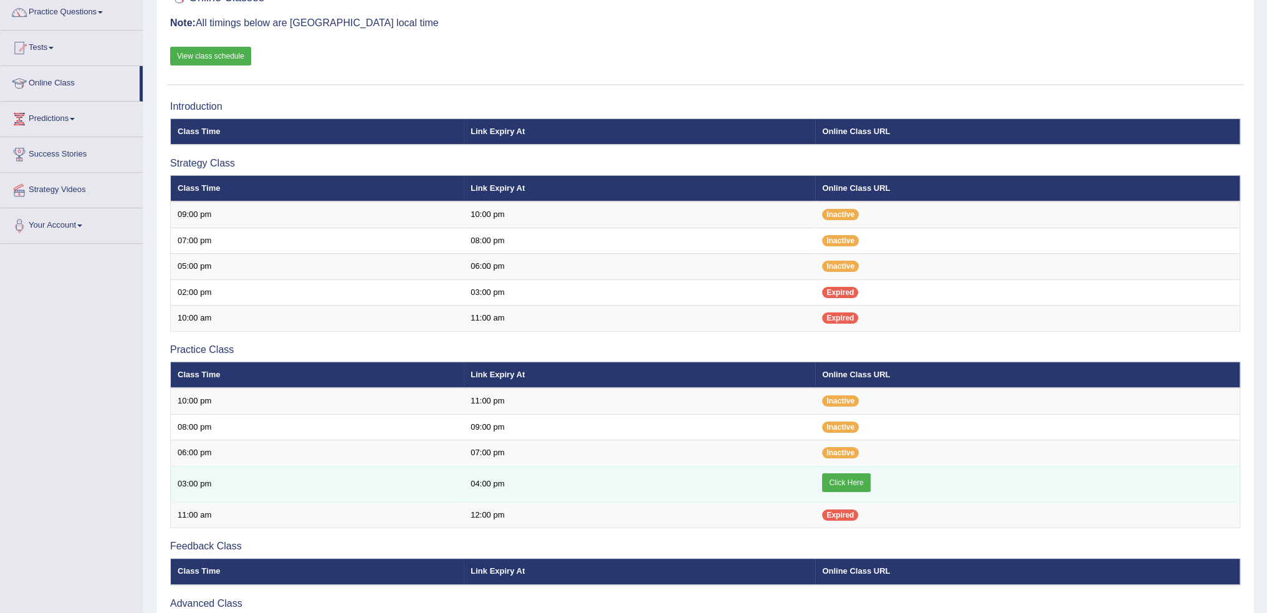
scroll to position [125, 0]
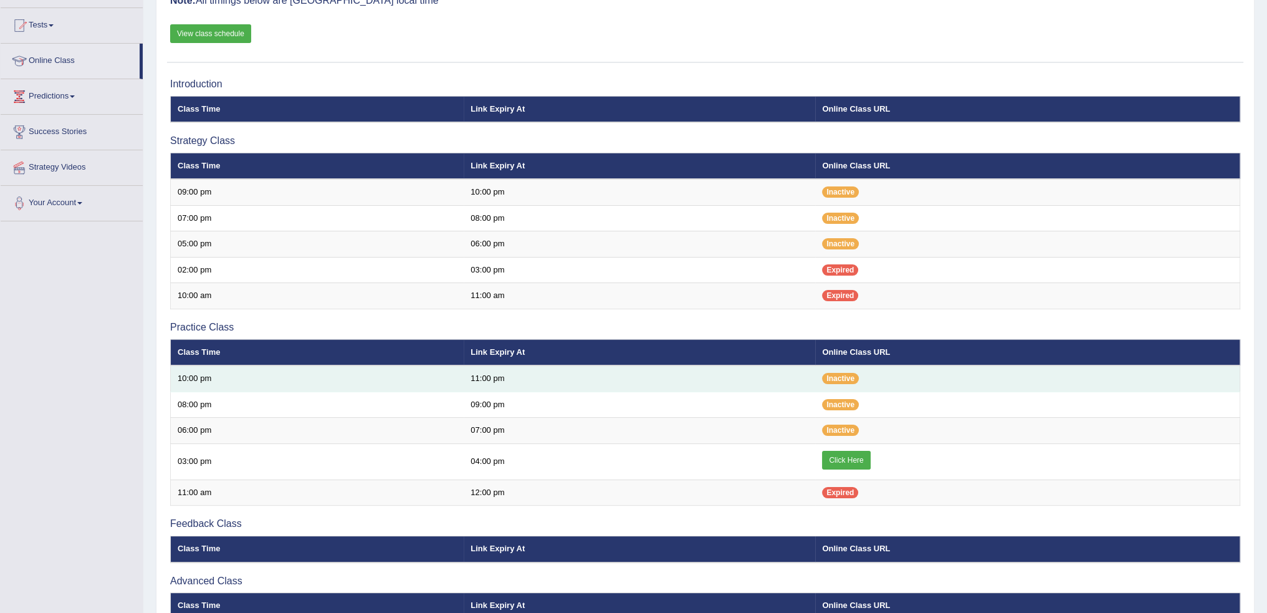
click at [459, 382] on td "10:00 pm" at bounding box center [317, 378] width 293 height 26
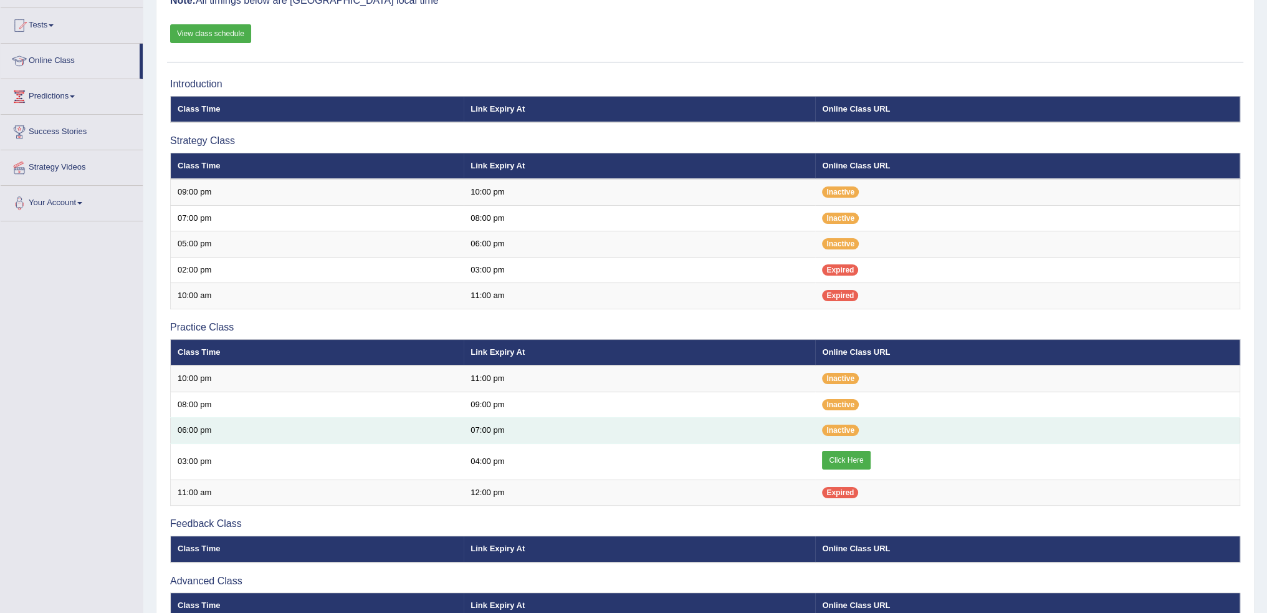
click at [646, 421] on td "07:00 pm" at bounding box center [639, 430] width 351 height 26
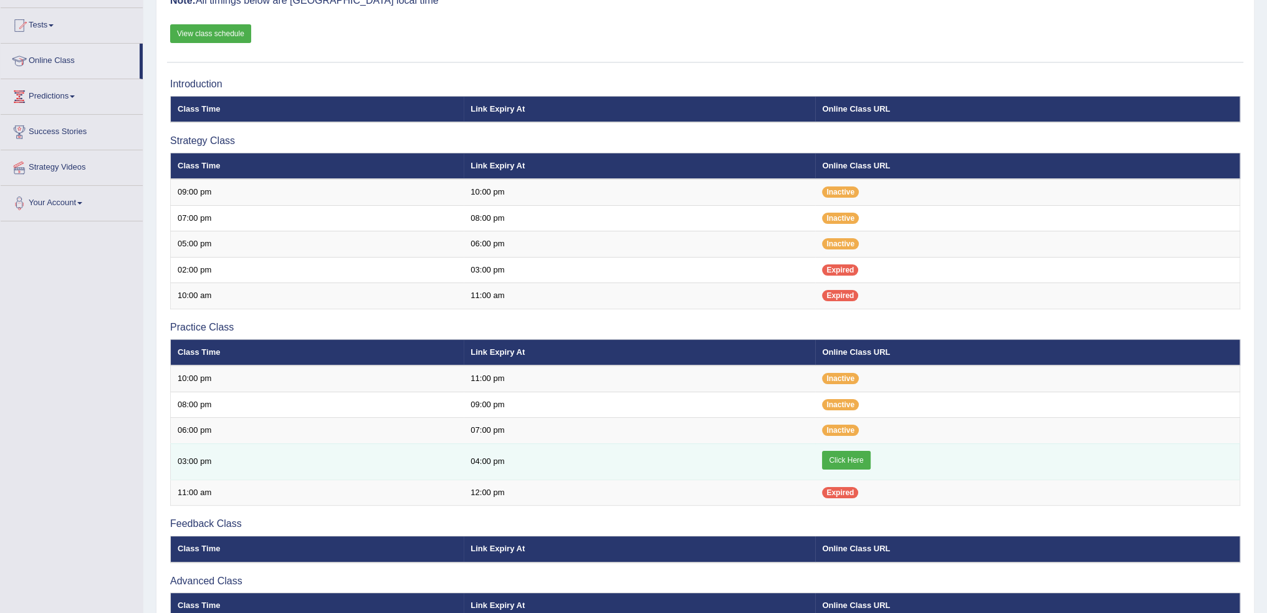
click at [694, 470] on td "04:00 pm" at bounding box center [639, 461] width 351 height 36
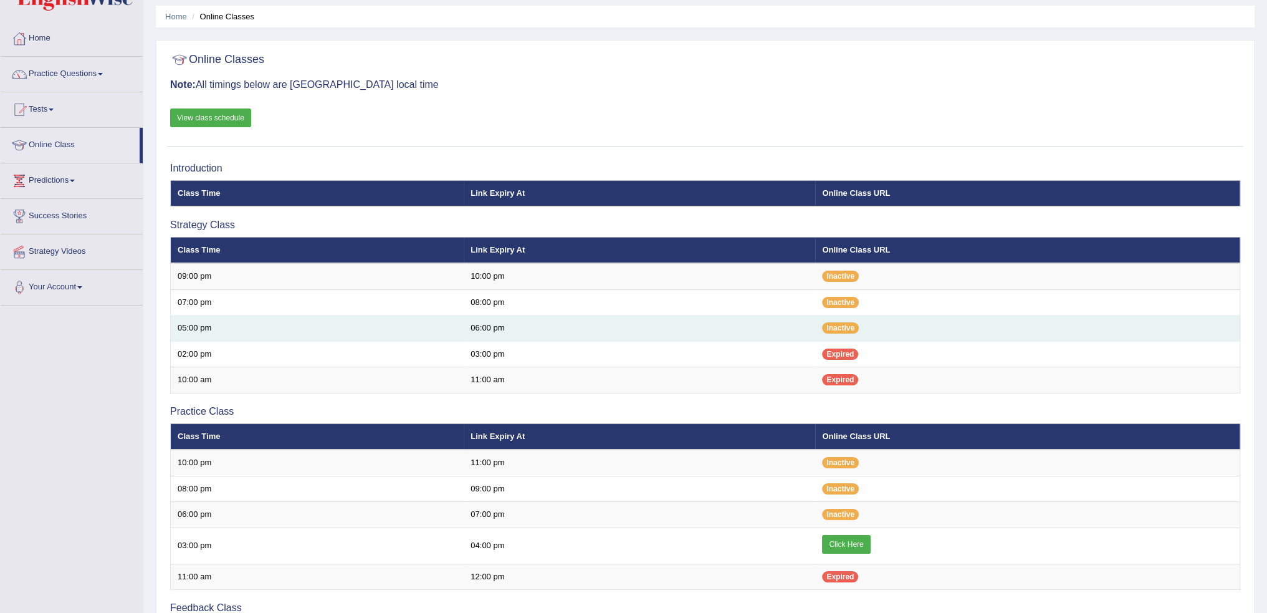
scroll to position [125, 0]
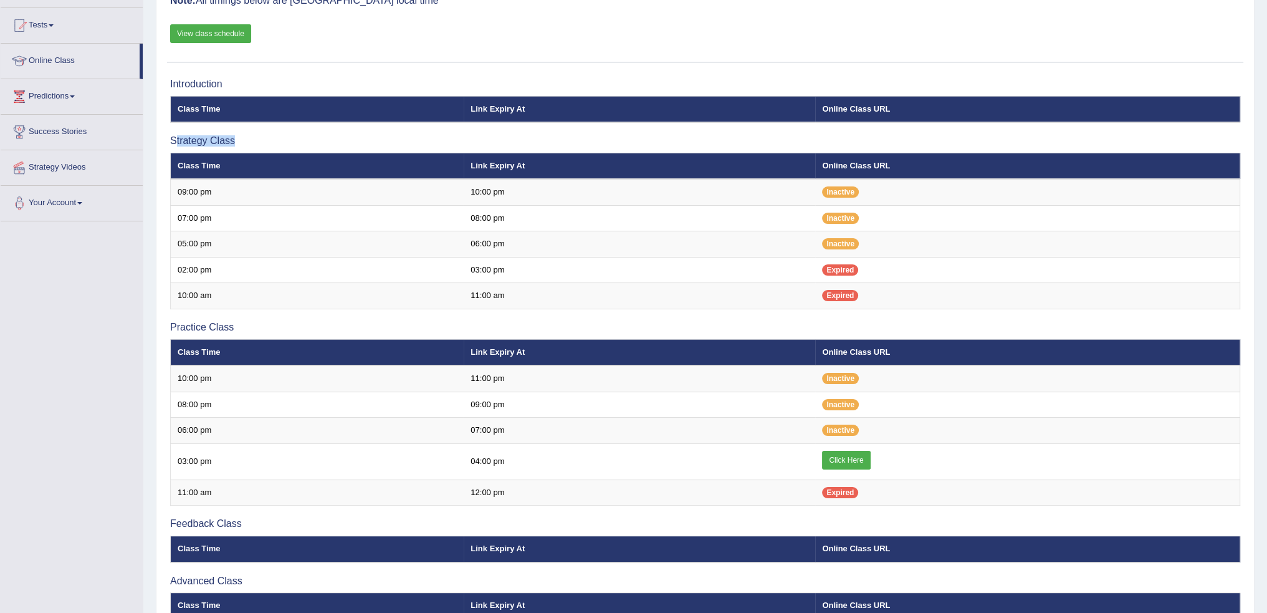
drag, startPoint x: 249, startPoint y: 141, endPoint x: 177, endPoint y: 141, distance: 72.3
click at [177, 141] on h3 "Strategy Class" at bounding box center [705, 140] width 1070 height 11
click at [252, 146] on div "Introduction Class Time Link Expiry At Online Class URL Strategy Class Class Ti…" at bounding box center [705, 382] width 1076 height 620
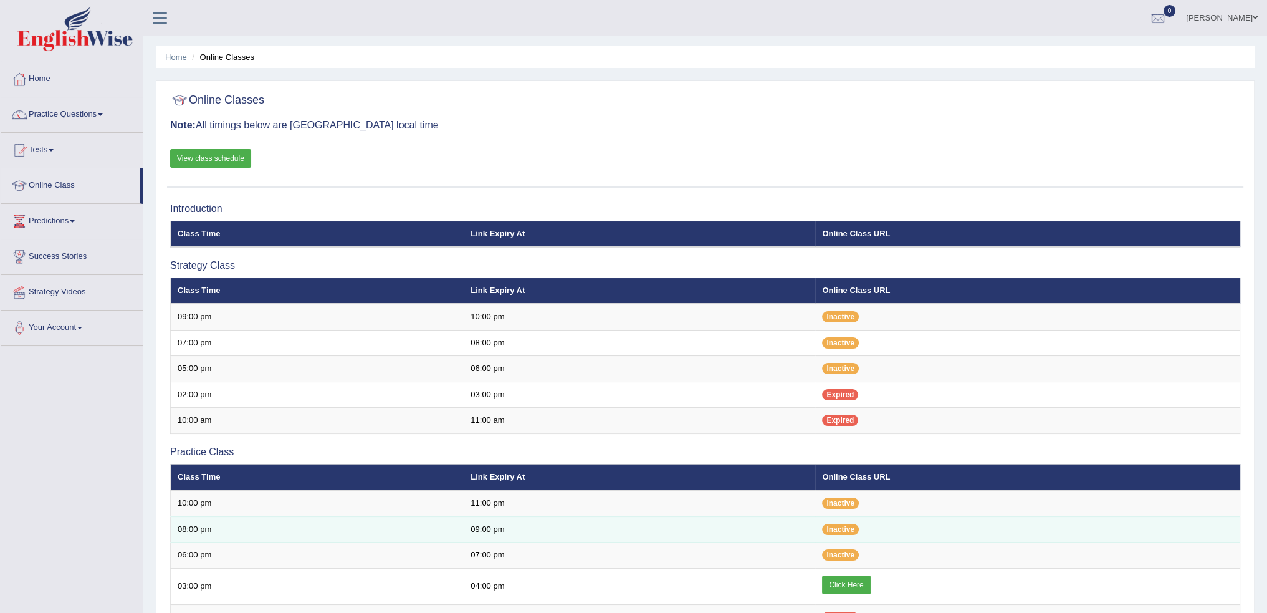
scroll to position [0, 0]
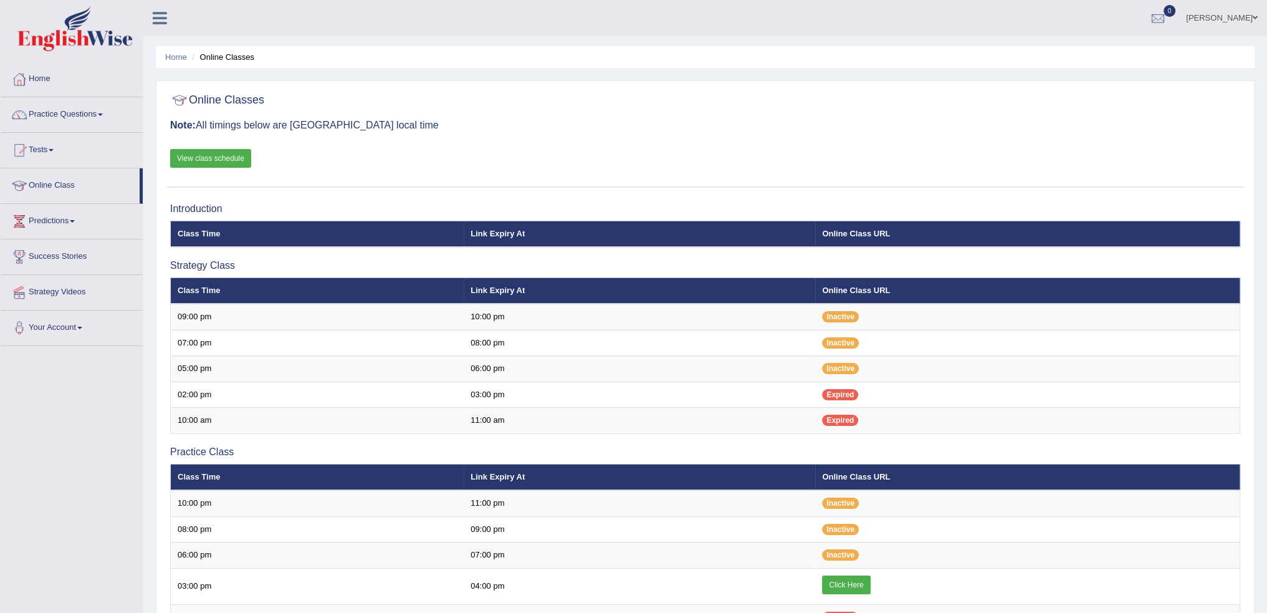
click at [423, 93] on div at bounding box center [705, 101] width 1070 height 26
click at [680, 155] on div "Online Classes Note: All timings below are Melbourne local time View class sche…" at bounding box center [705, 137] width 1076 height 100
click at [472, 126] on h3 "Note: All timings below are Melbourne local time" at bounding box center [705, 125] width 1070 height 11
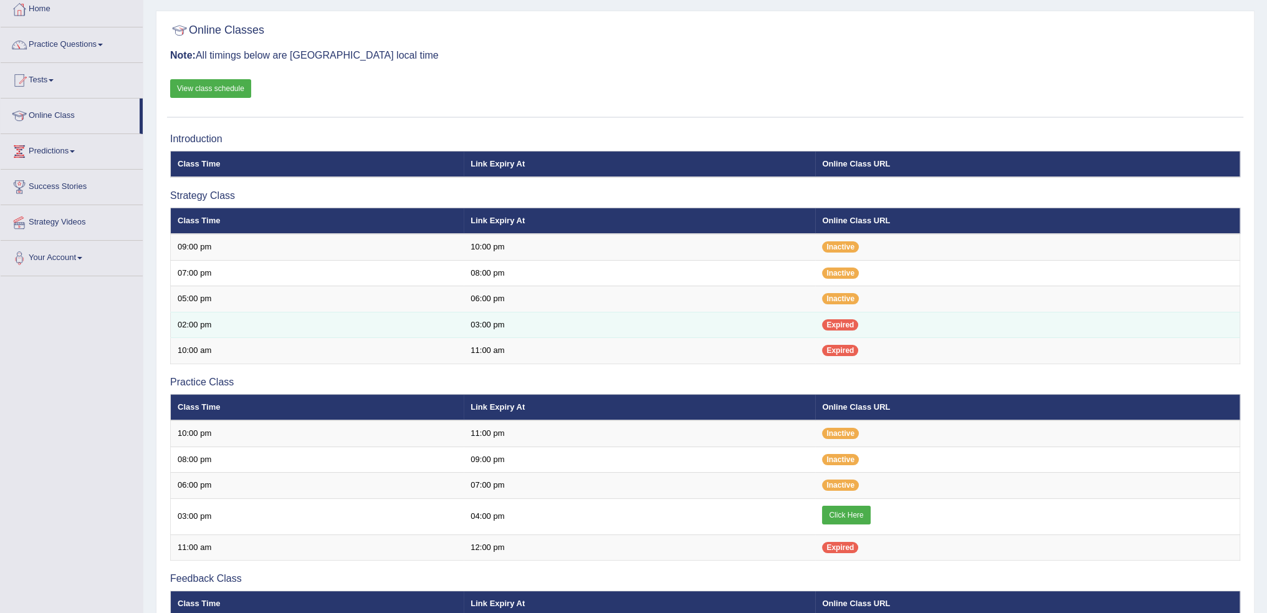
scroll to position [60, 0]
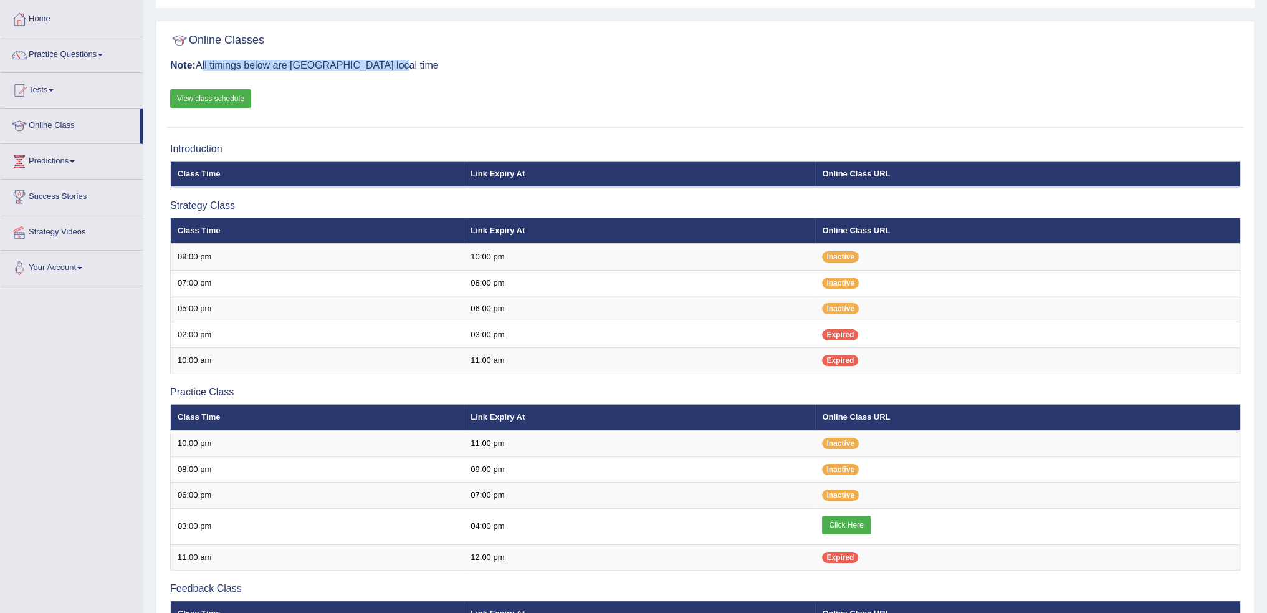
drag, startPoint x: 405, startPoint y: 58, endPoint x: 199, endPoint y: 62, distance: 206.3
click at [199, 62] on div "Online Classes Note: All timings below are Melbourne local time View class sche…" at bounding box center [705, 77] width 1076 height 100
drag, startPoint x: 437, startPoint y: 66, endPoint x: 172, endPoint y: 72, distance: 265.5
click at [172, 72] on div "Online Classes Note: All timings below are [GEOGRAPHIC_DATA] local time View cl…" at bounding box center [705, 77] width 1076 height 100
click at [409, 62] on h3 "Note: All timings below are [GEOGRAPHIC_DATA] local time" at bounding box center [705, 65] width 1070 height 11
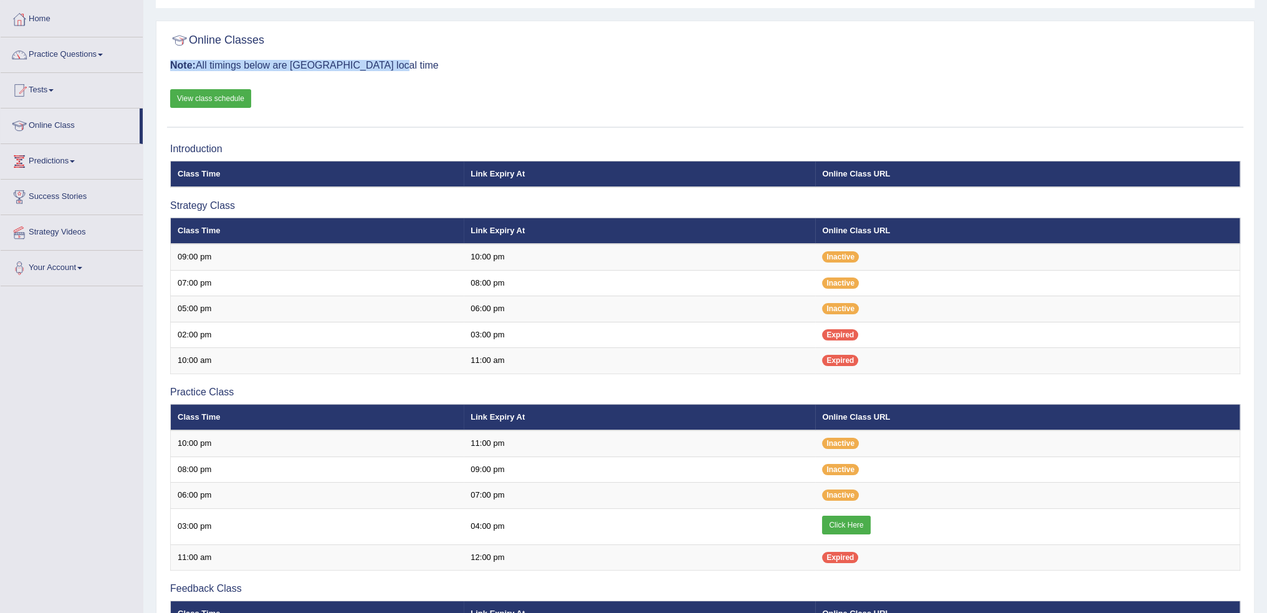
drag, startPoint x: 169, startPoint y: 62, endPoint x: 388, endPoint y: 59, distance: 218.7
click at [389, 58] on div "Online Classes Note: All timings below are [GEOGRAPHIC_DATA] local time View cl…" at bounding box center [705, 77] width 1076 height 100
click at [392, 60] on h3 "Note: All timings below are [GEOGRAPHIC_DATA] local time" at bounding box center [705, 65] width 1070 height 11
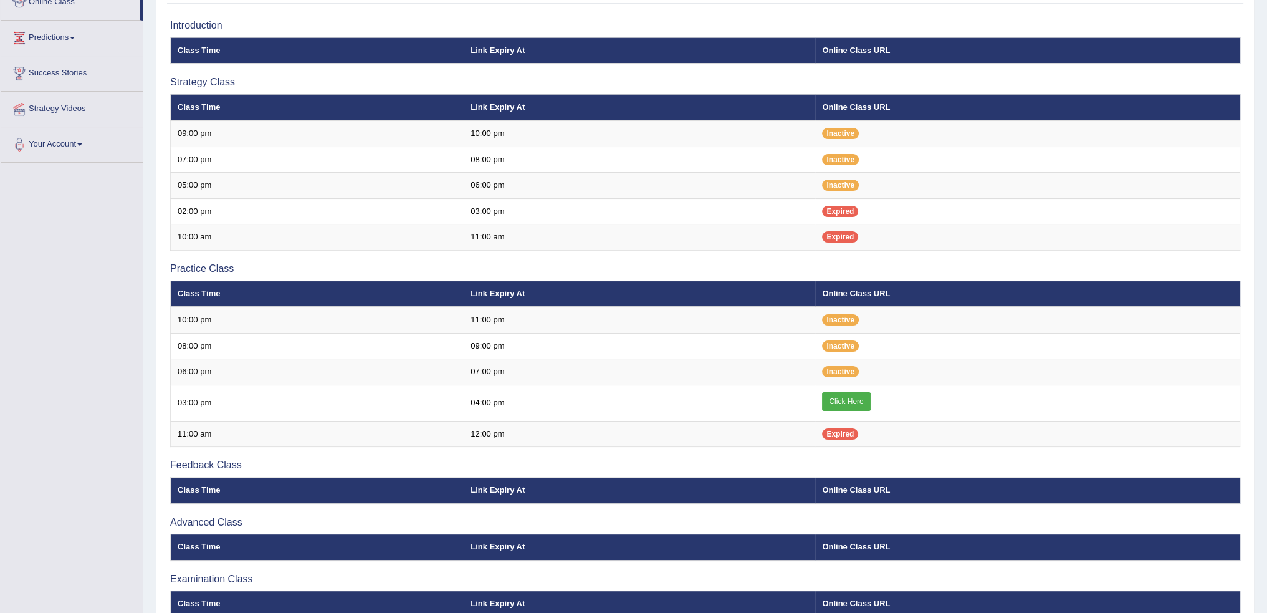
scroll to position [247, 0]
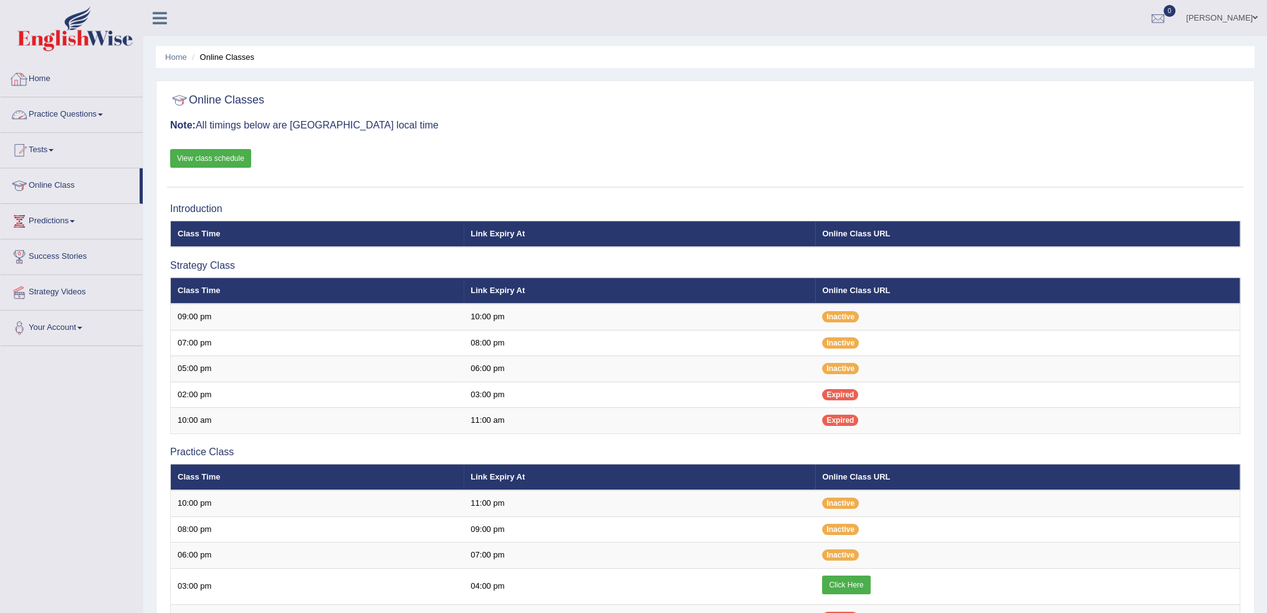
click at [65, 118] on link "Practice Questions" at bounding box center [72, 112] width 142 height 31
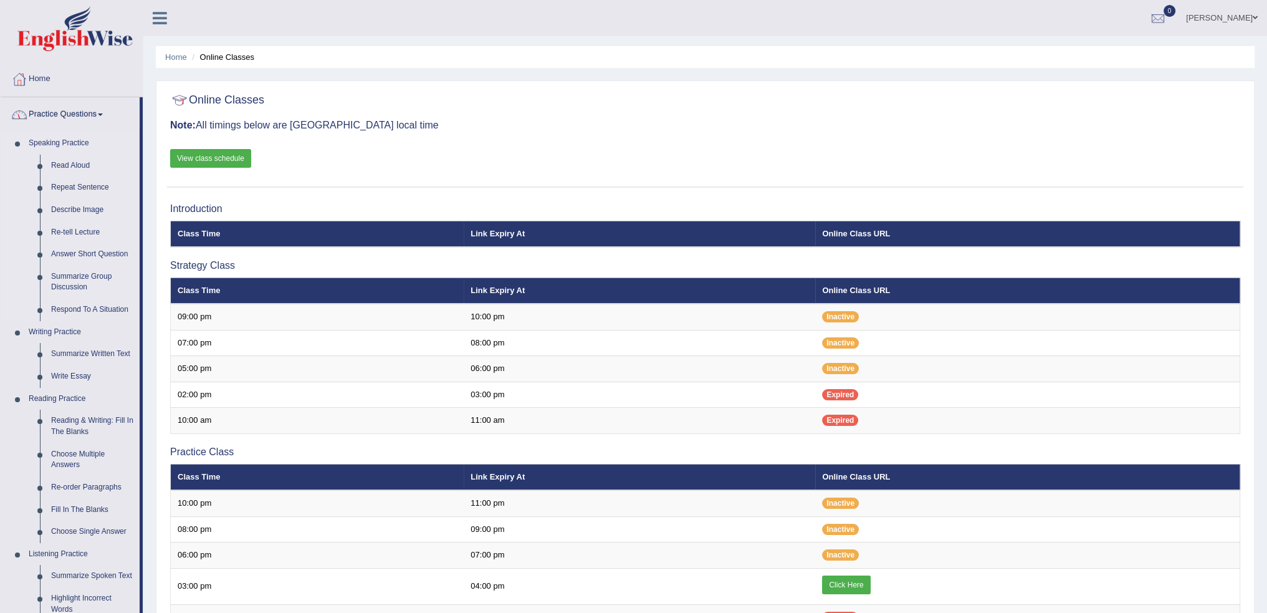
click at [60, 149] on link "Speaking Practice" at bounding box center [81, 143] width 117 height 22
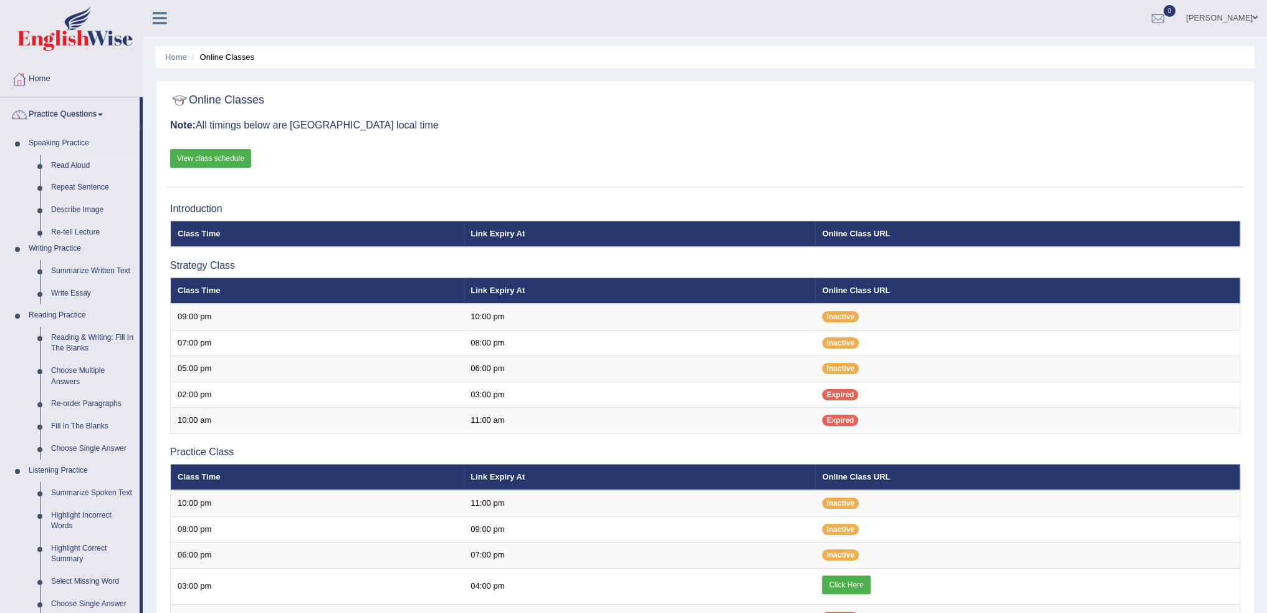
click at [66, 167] on link "Read Aloud" at bounding box center [92, 166] width 94 height 22
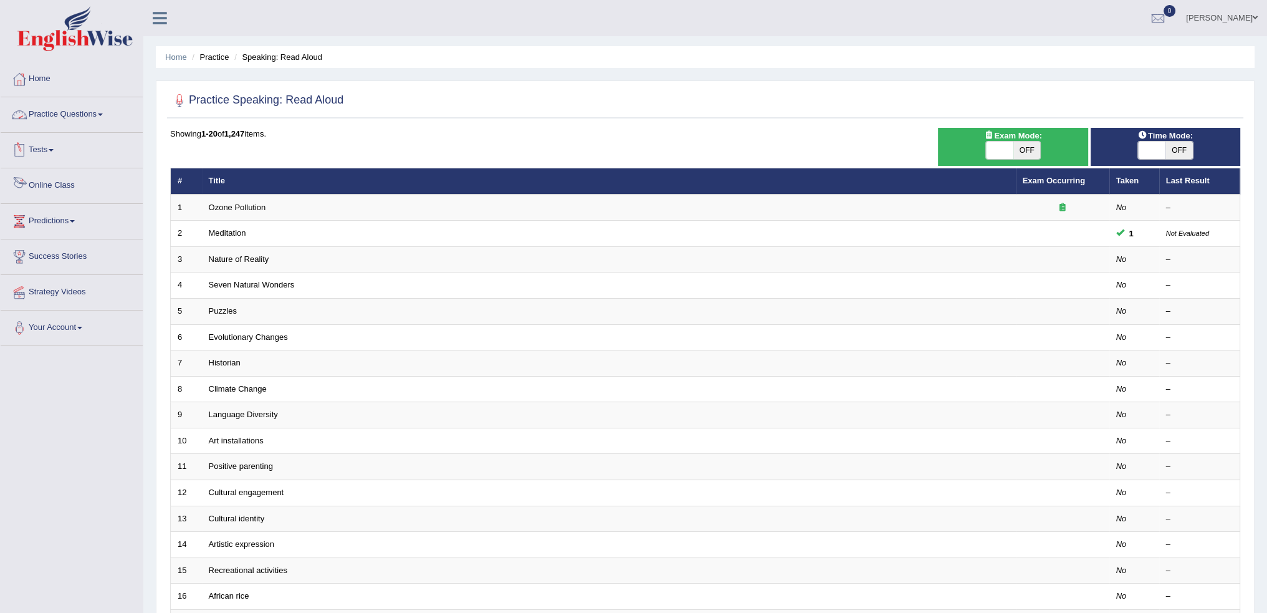
click at [44, 181] on link "Online Class" at bounding box center [72, 183] width 142 height 31
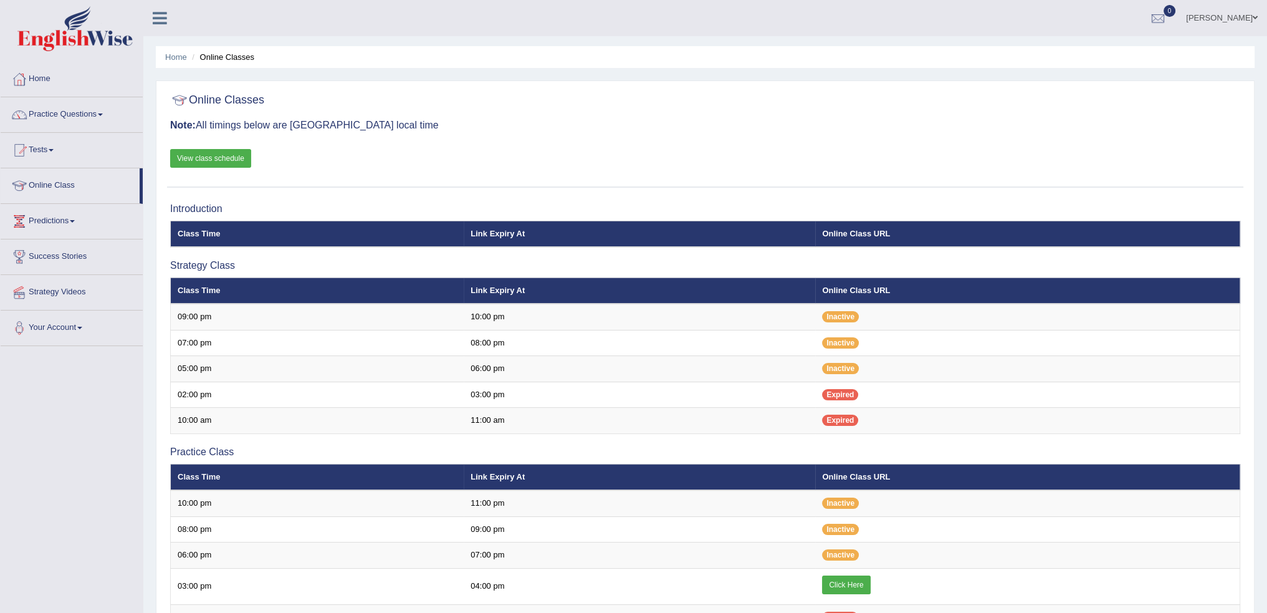
click at [216, 161] on link "View class schedule" at bounding box center [210, 158] width 81 height 19
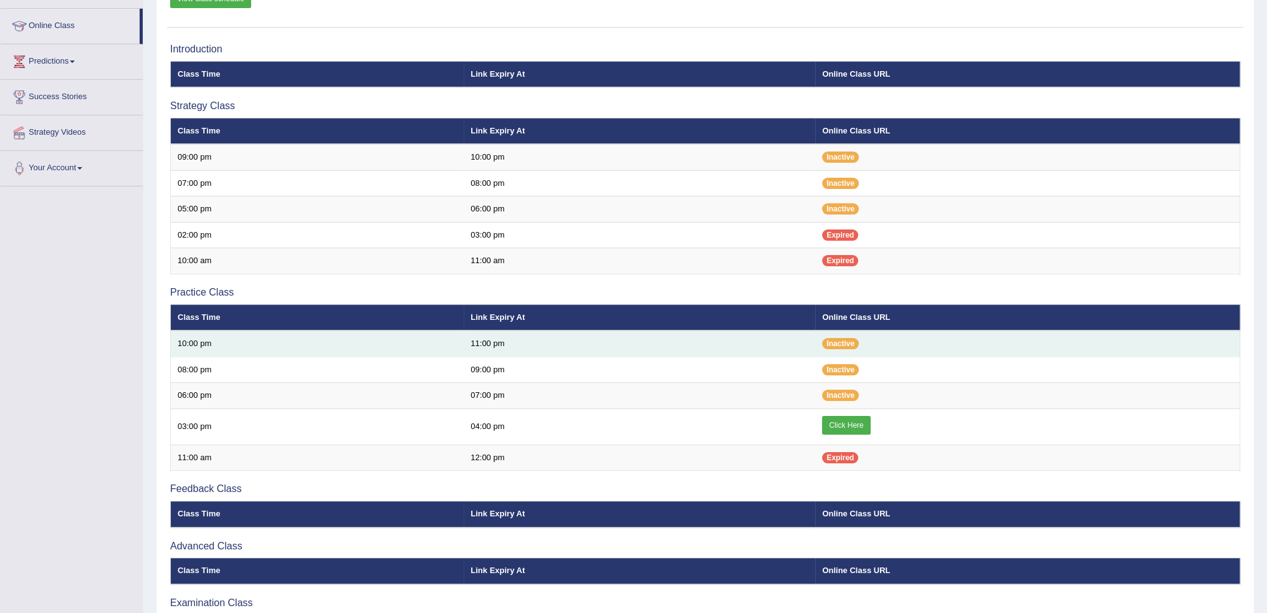
scroll to position [247, 0]
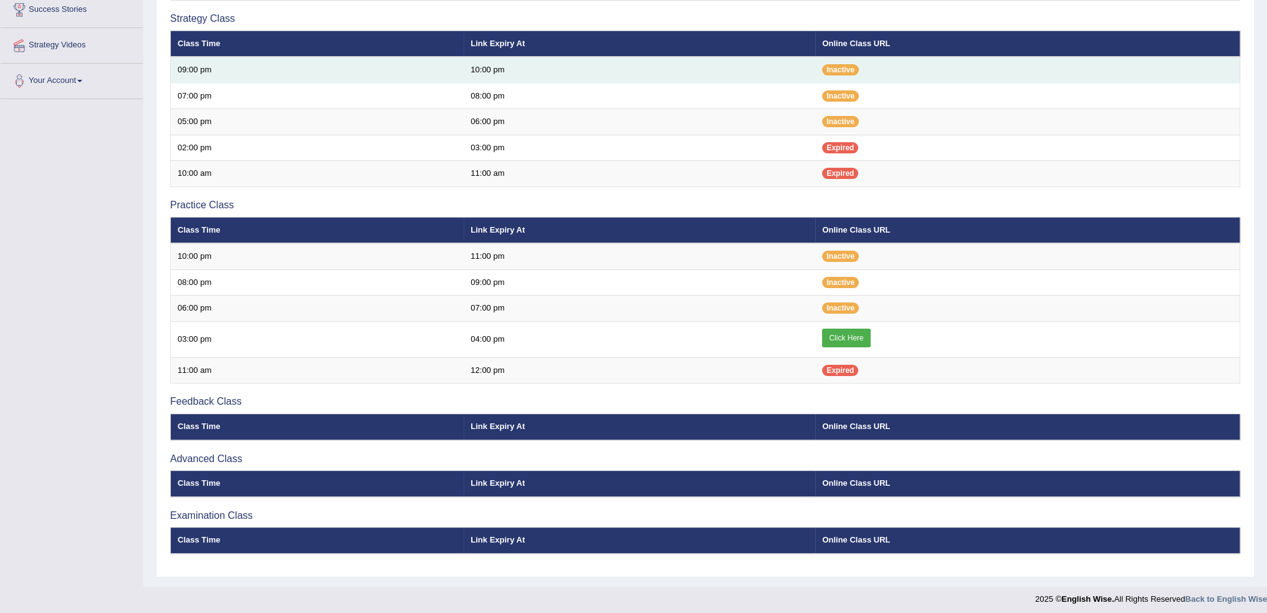
drag, startPoint x: 621, startPoint y: 67, endPoint x: 598, endPoint y: 67, distance: 23.1
click at [621, 67] on td "10:00 pm" at bounding box center [639, 70] width 351 height 26
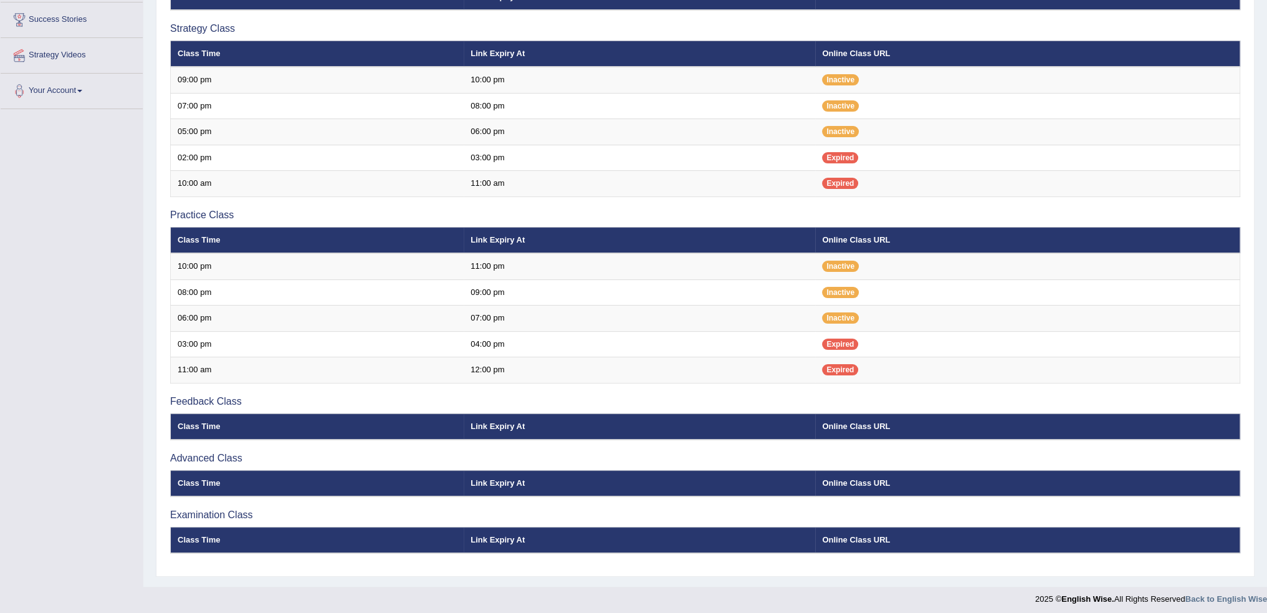
click at [431, 23] on h3 "Strategy Class" at bounding box center [705, 28] width 1070 height 11
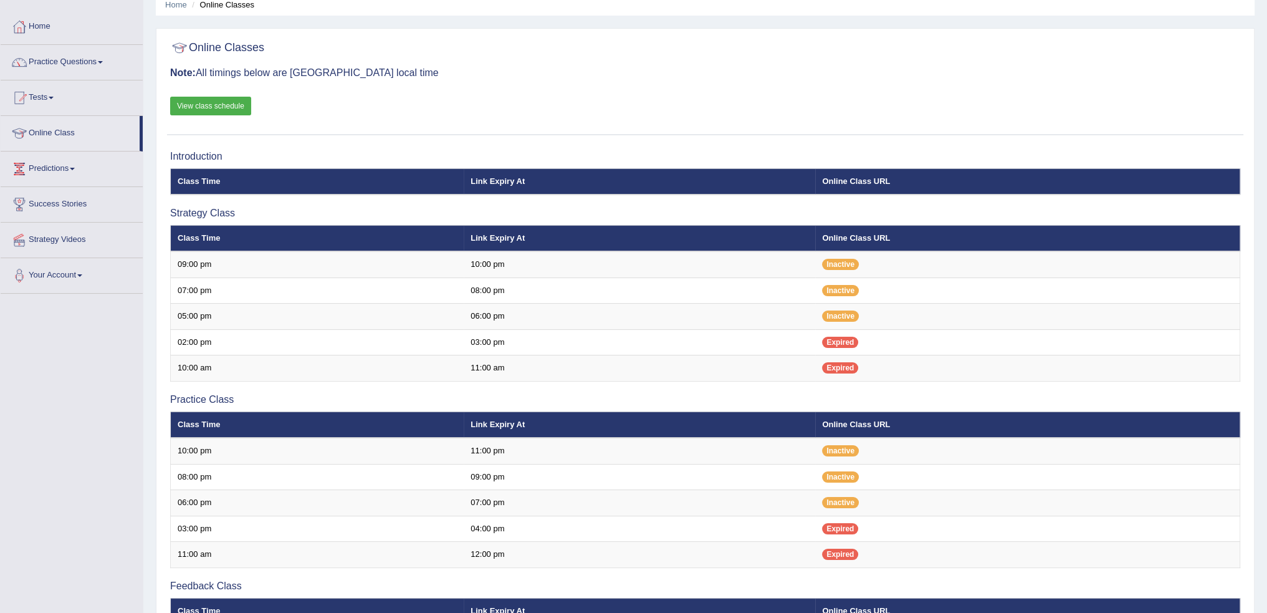
scroll to position [50, 0]
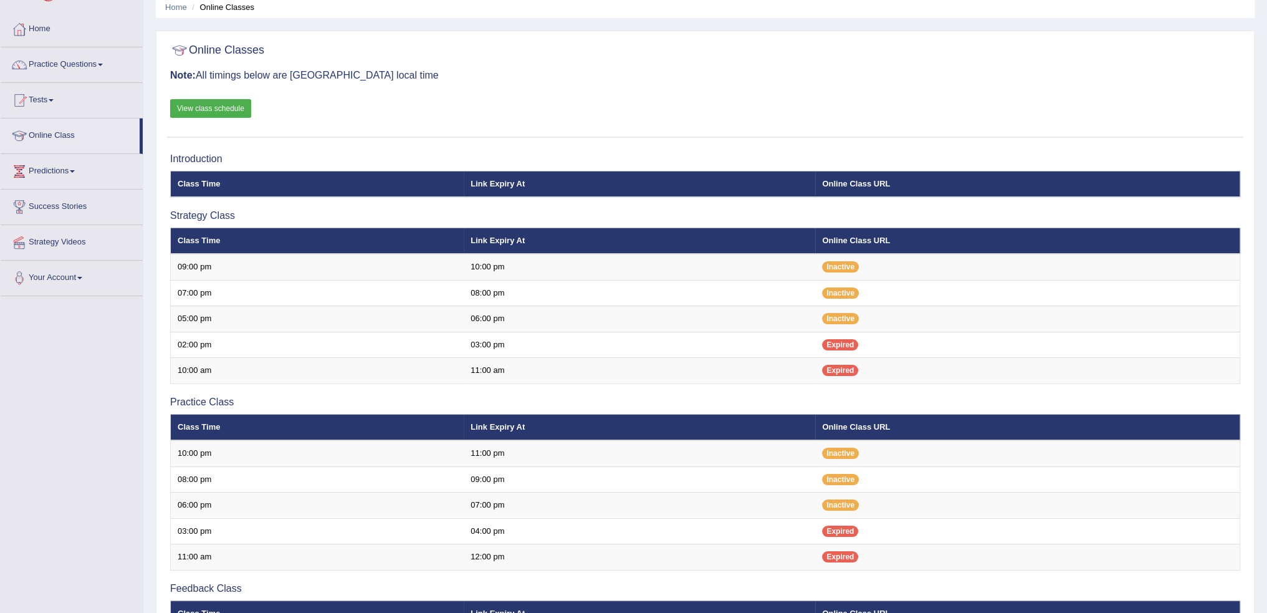
click at [392, 129] on div "Online Classes Note: All timings below are Melbourne local time View class sche…" at bounding box center [705, 87] width 1076 height 100
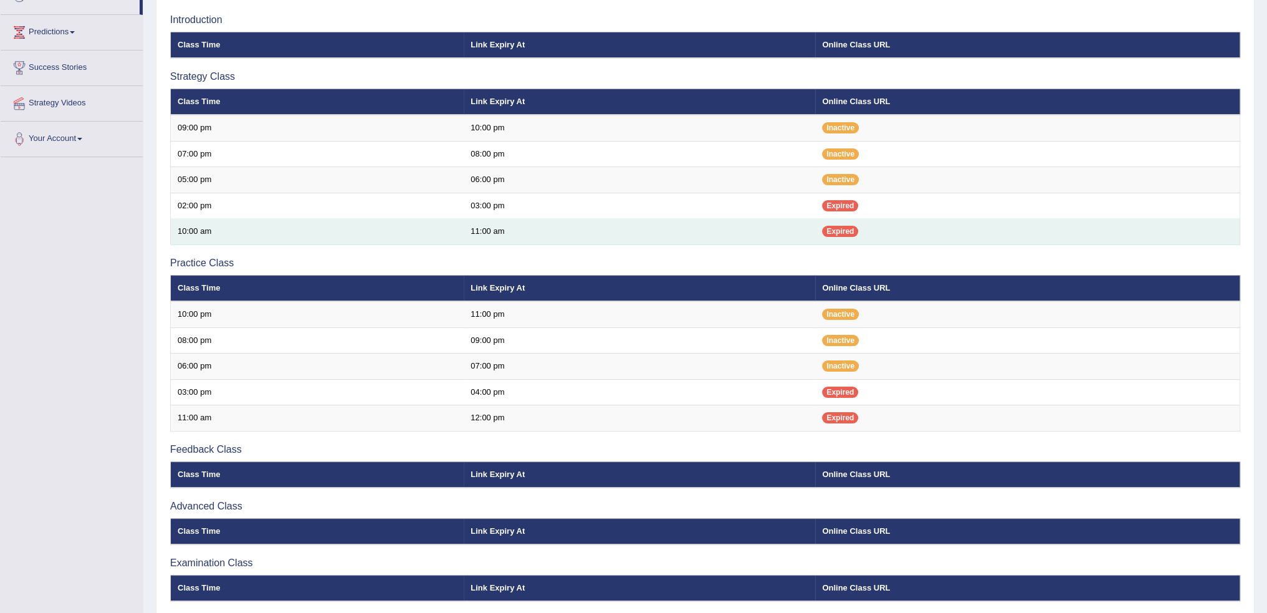
scroll to position [112, 0]
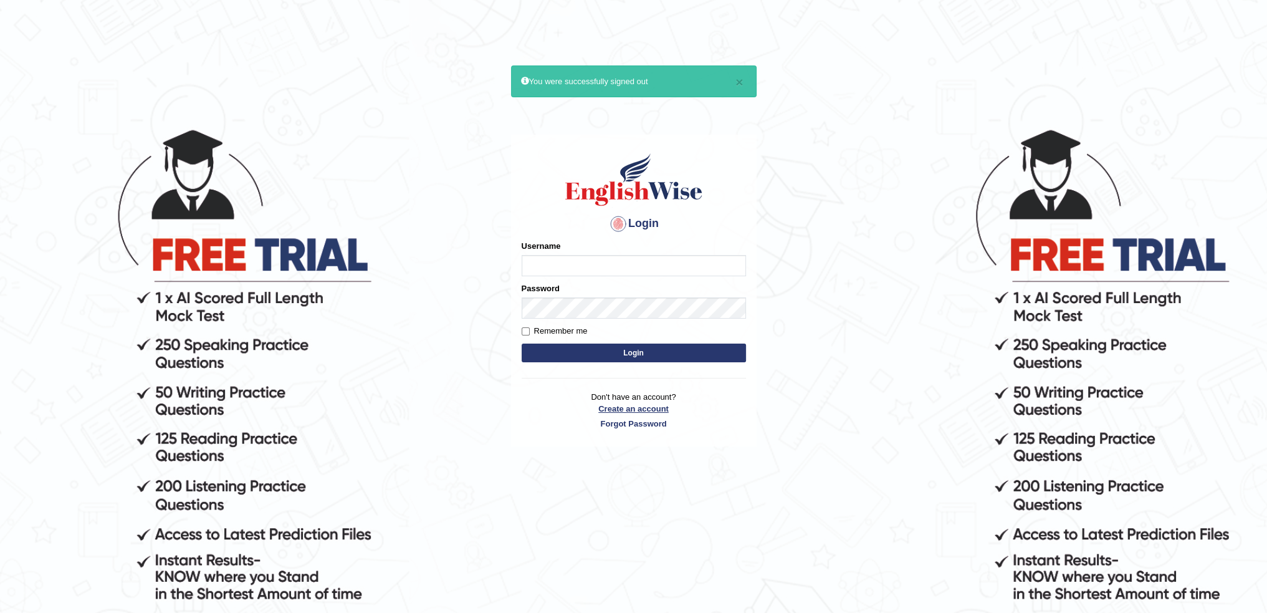
type input "alpha"
click at [629, 409] on link "Create an account" at bounding box center [634, 409] width 224 height 12
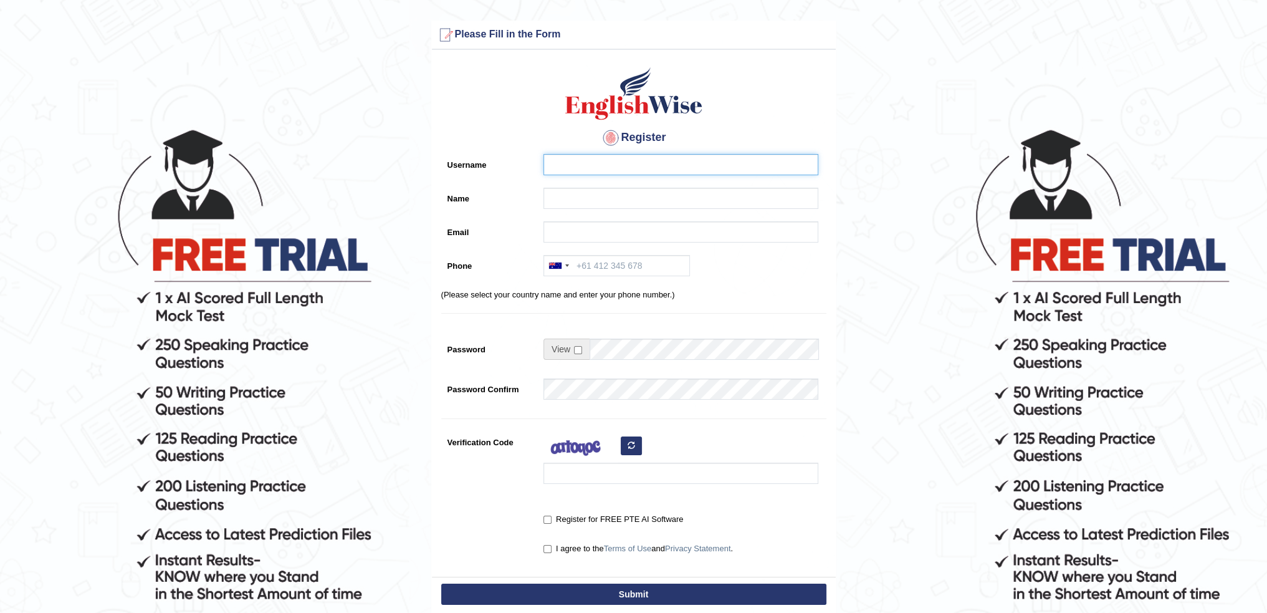
click at [616, 155] on input "Username" at bounding box center [680, 164] width 275 height 21
click at [588, 191] on input "Name" at bounding box center [680, 198] width 275 height 21
click at [581, 263] on div "Register Username Name Email Phone Australia +61 India (भारत) +91 New Zealand +…" at bounding box center [634, 316] width 404 height 520
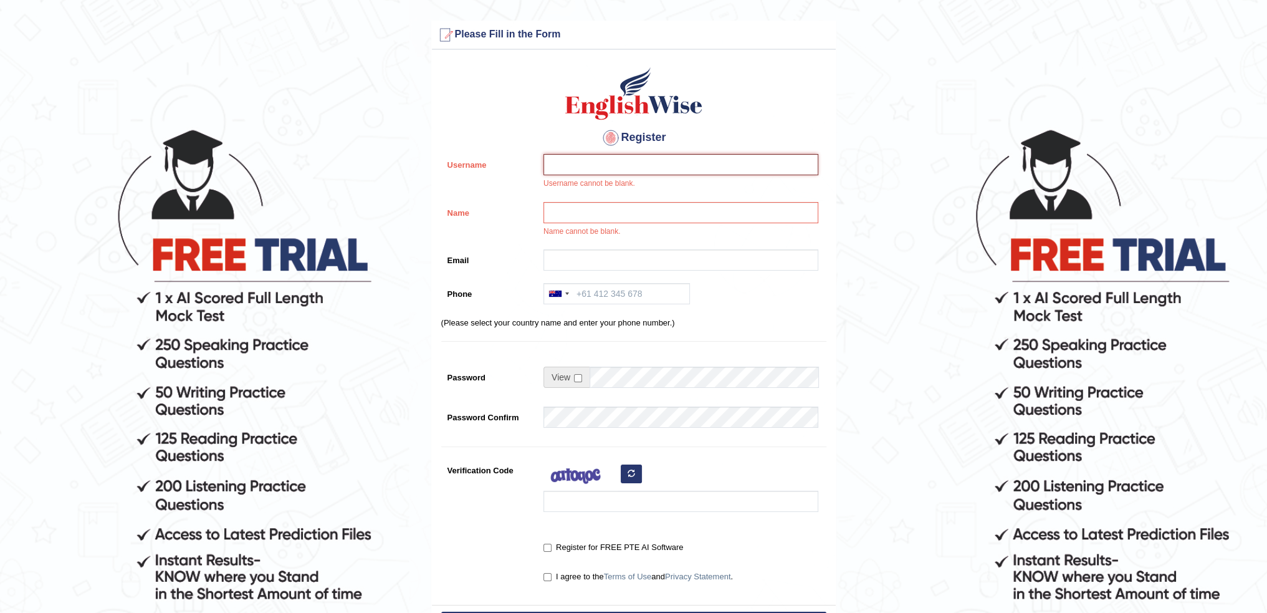
drag, startPoint x: 564, startPoint y: 160, endPoint x: 568, endPoint y: 207, distance: 46.9
click at [564, 160] on input "Username" at bounding box center [680, 164] width 275 height 21
click at [573, 232] on div "Name cannot be blank." at bounding box center [677, 223] width 281 height 42
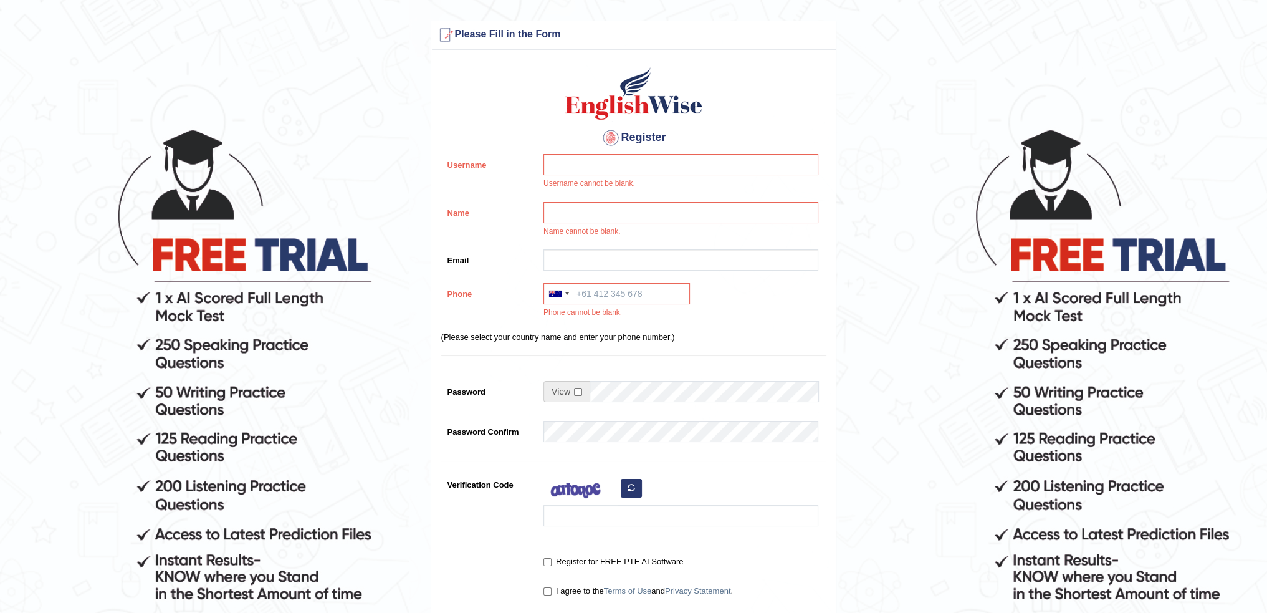
click at [565, 281] on div "Register Username Username cannot be blank. Name Name cannot be blank. Email Ph…" at bounding box center [634, 337] width 404 height 563
drag, startPoint x: 755, startPoint y: 333, endPoint x: 865, endPoint y: 121, distance: 239.7
click at [768, 316] on div "Register Username Username cannot be blank. Name Name cannot be blank. Email Ph…" at bounding box center [634, 337] width 404 height 563
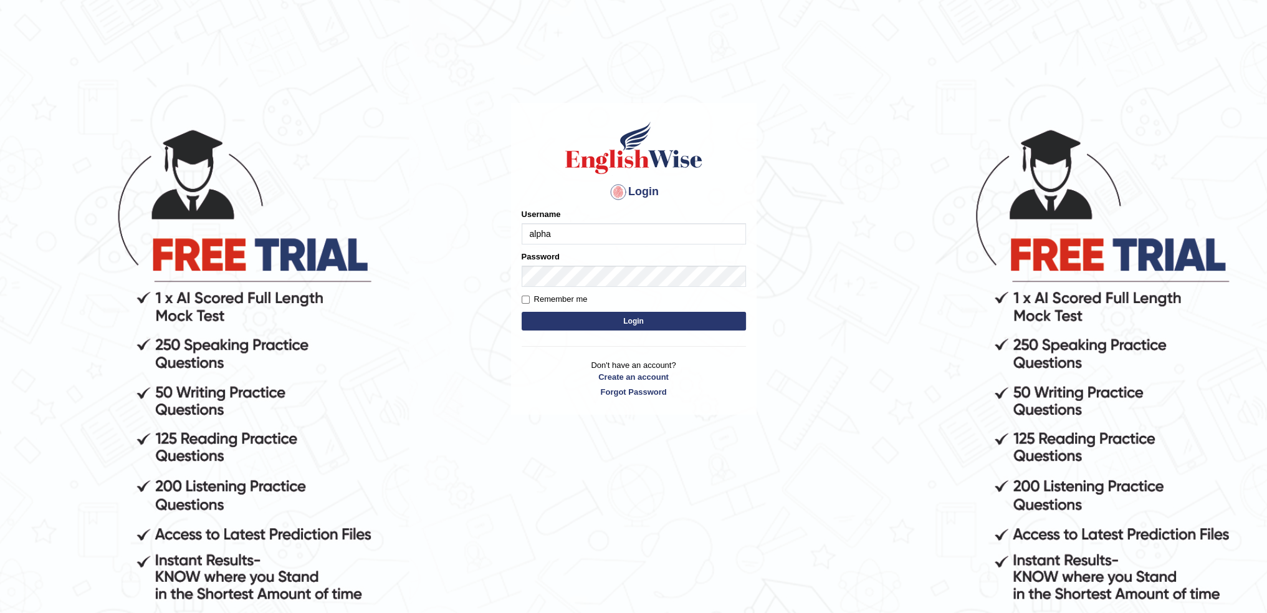
click at [591, 229] on input "alpha" at bounding box center [634, 233] width 224 height 21
type input "irfanalfa"
click at [593, 325] on button "Login" at bounding box center [634, 321] width 224 height 19
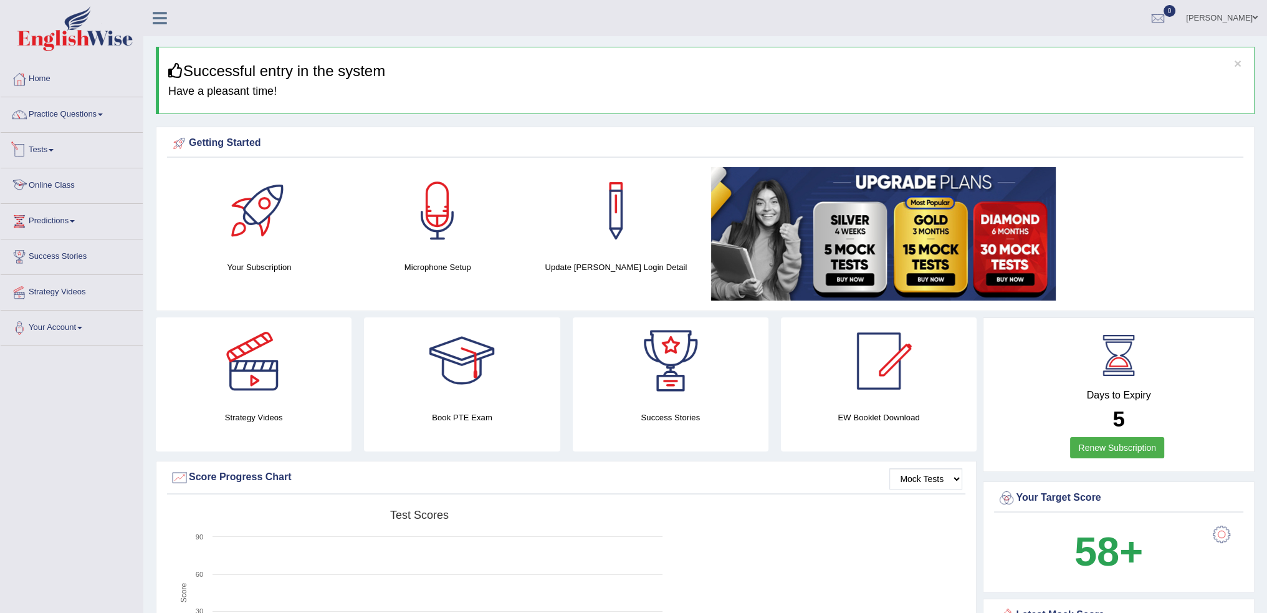
click at [48, 186] on link "Online Class" at bounding box center [72, 183] width 142 height 31
